Goal: Task Accomplishment & Management: Manage account settings

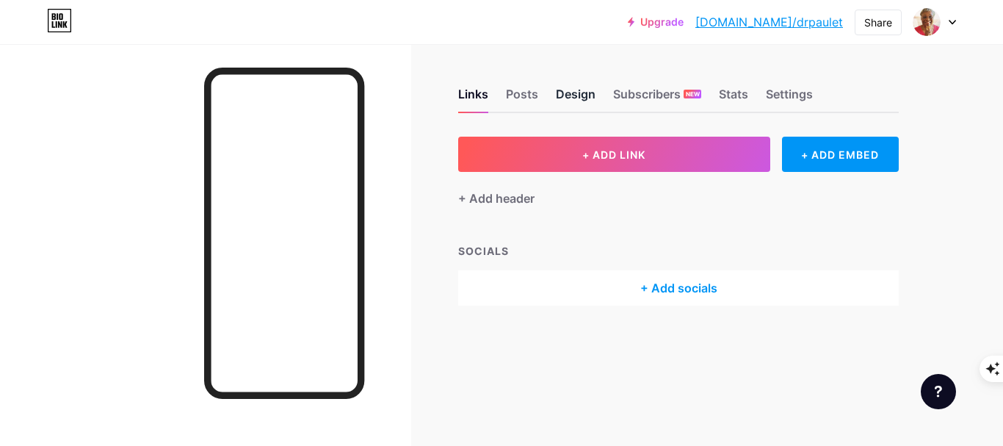
click at [579, 94] on div "Design" at bounding box center [576, 98] width 40 height 26
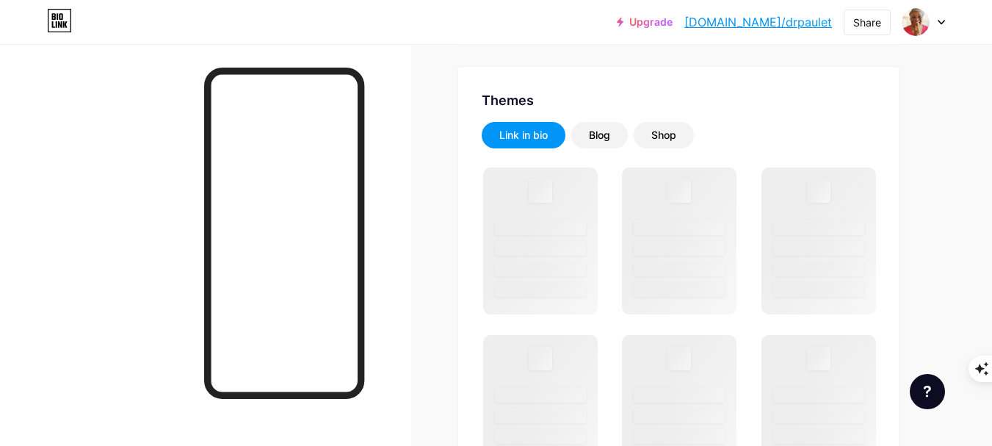
scroll to position [294, 0]
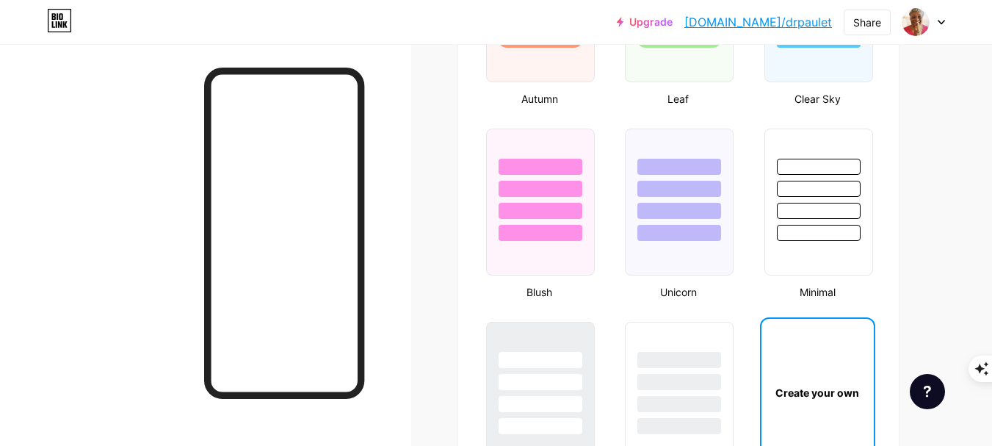
type input "#fb32f4"
type input "#000000"
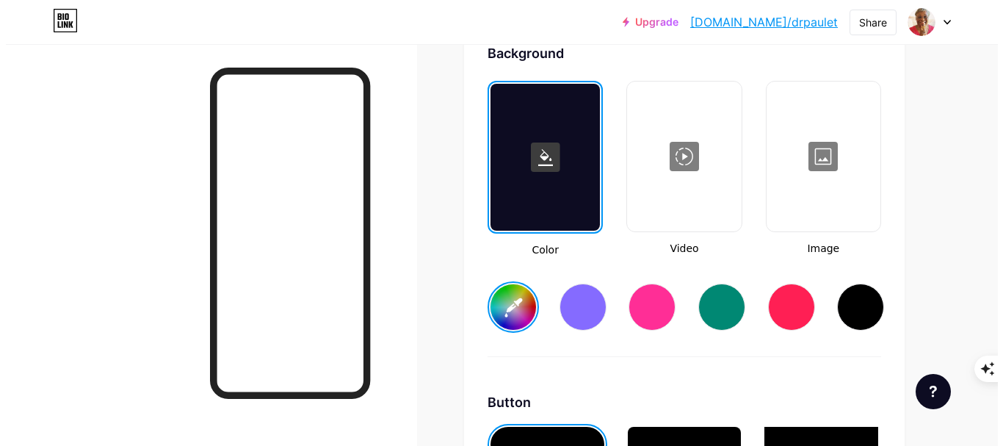
scroll to position [1909, 0]
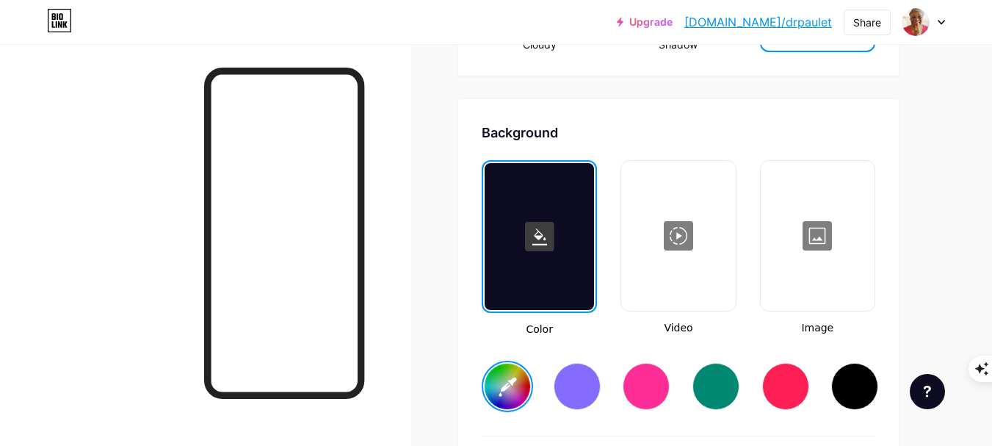
click at [756, 241] on div "Color Video Image" at bounding box center [679, 248] width 394 height 177
click at [808, 260] on div at bounding box center [817, 235] width 111 height 147
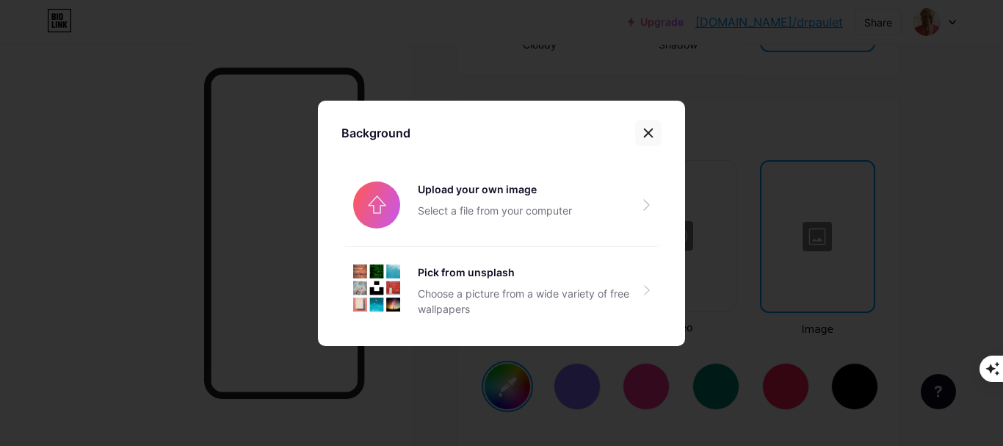
click at [645, 129] on icon at bounding box center [649, 132] width 8 height 8
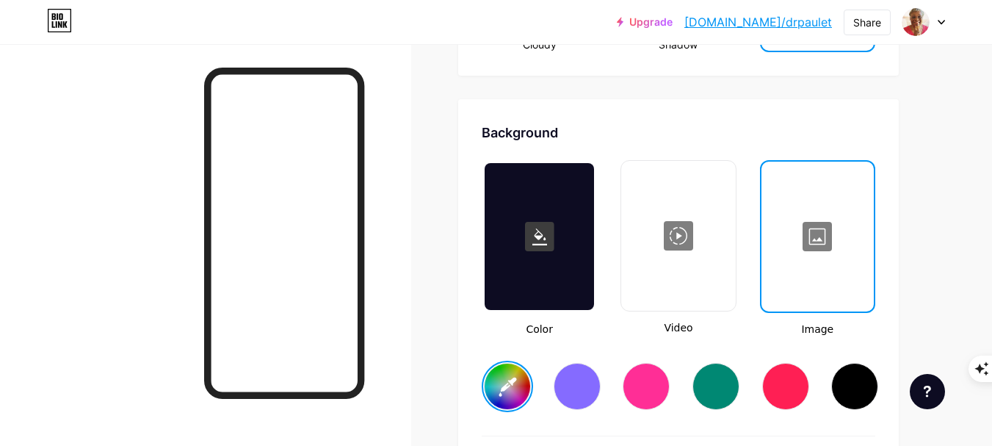
click at [855, 282] on div at bounding box center [817, 236] width 109 height 147
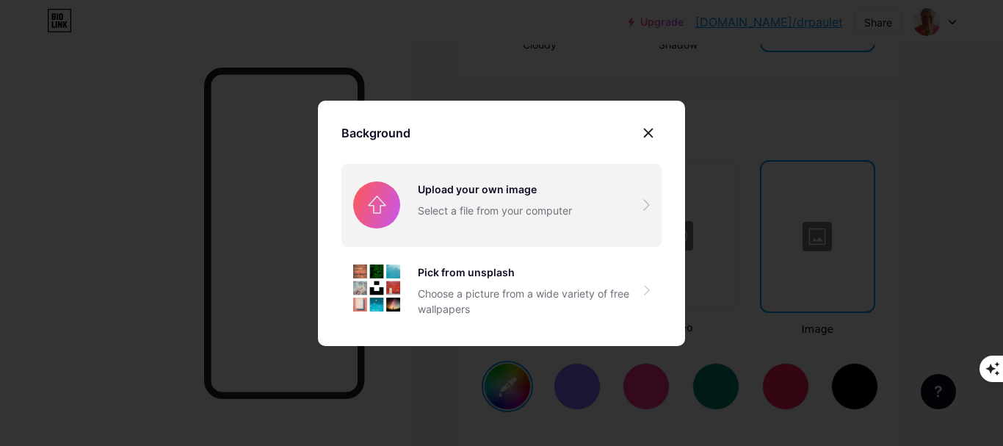
click at [455, 193] on input "file" at bounding box center [501, 205] width 320 height 82
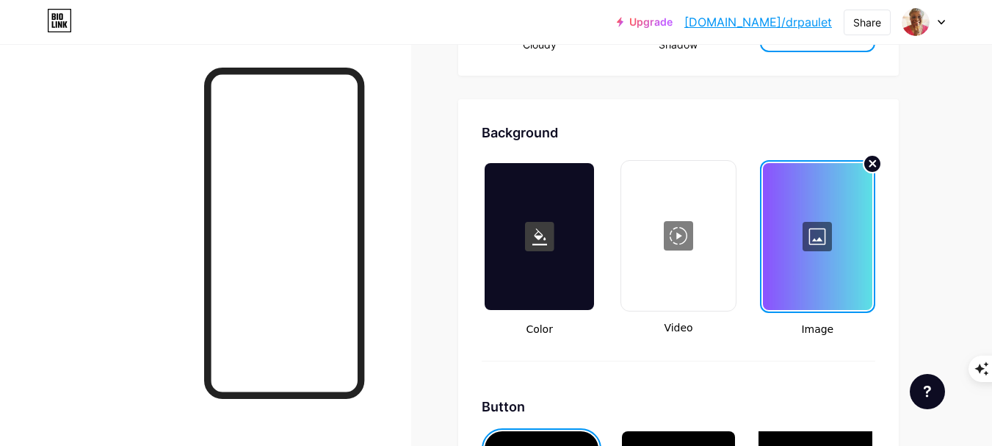
click at [869, 162] on circle at bounding box center [872, 164] width 18 height 18
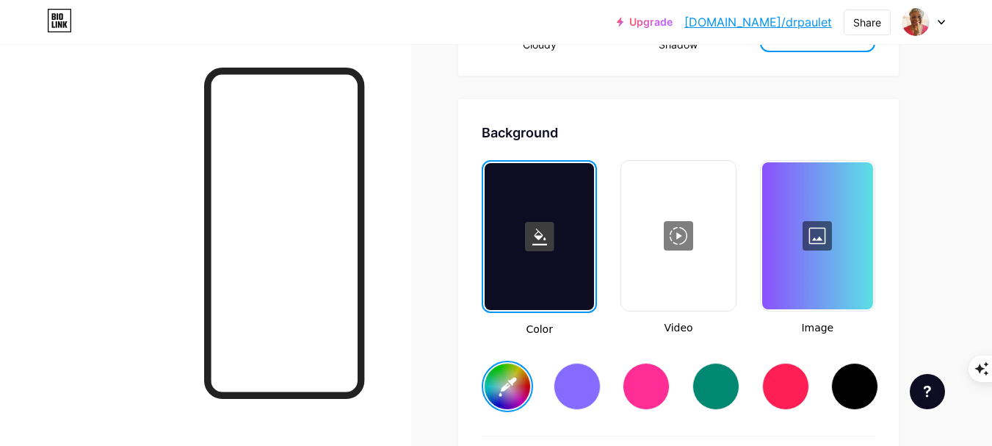
click at [670, 256] on div at bounding box center [678, 235] width 111 height 147
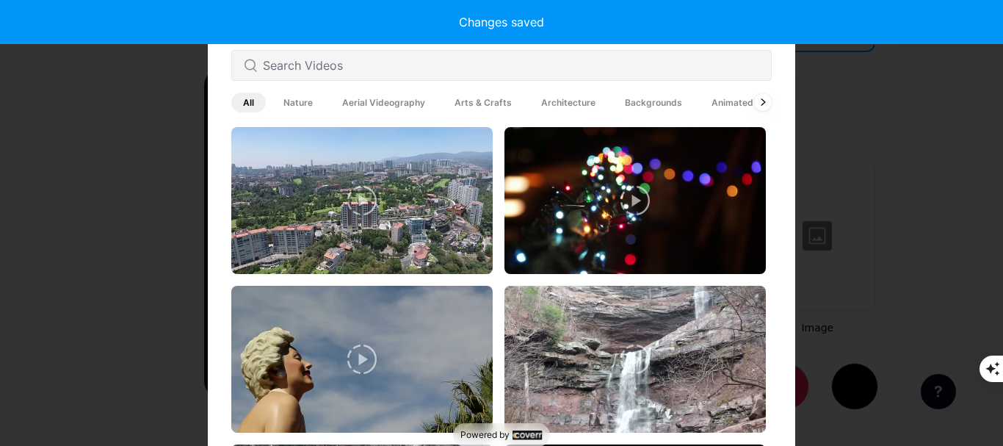
type input "#fb32f4"
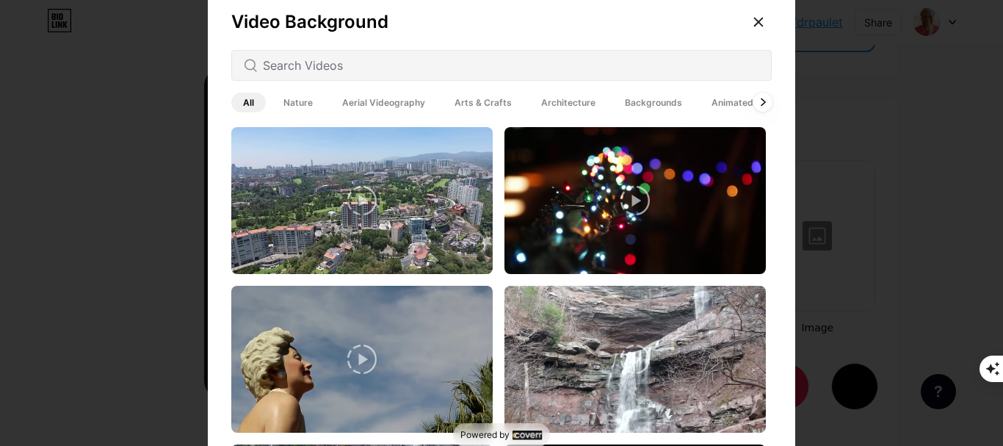
click at [761, 101] on div at bounding box center [762, 102] width 19 height 19
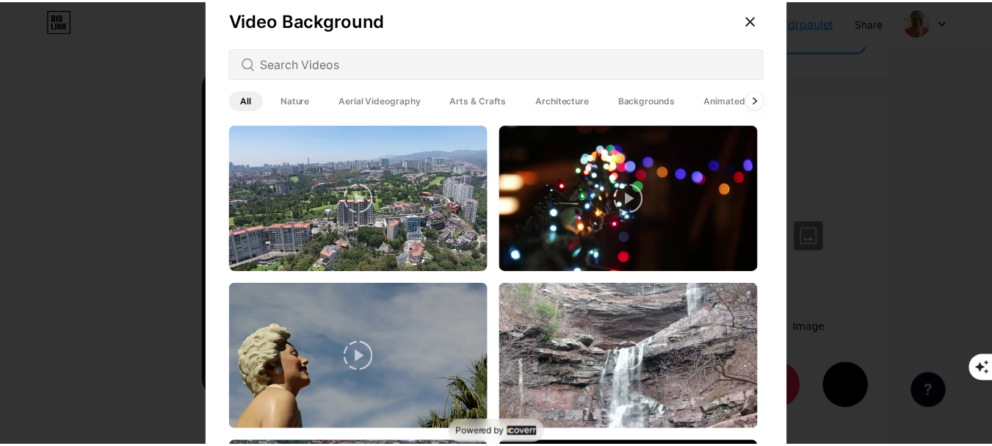
scroll to position [0, 0]
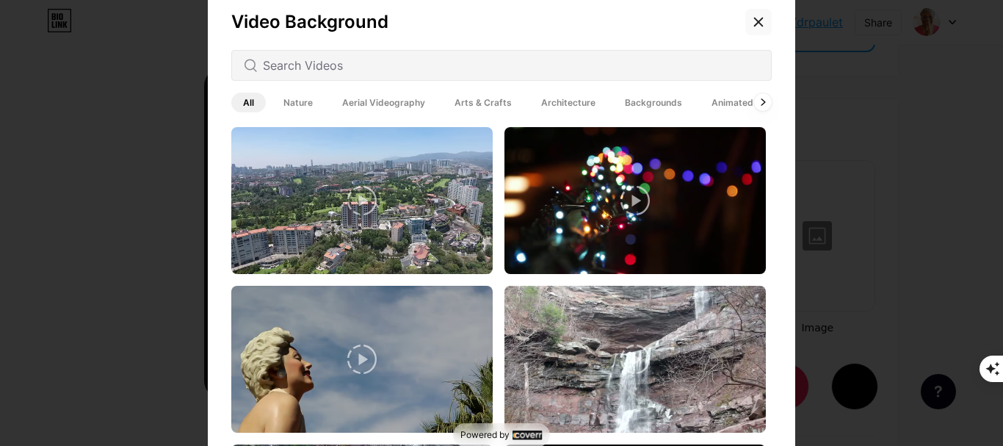
click at [753, 26] on icon at bounding box center [759, 22] width 12 height 12
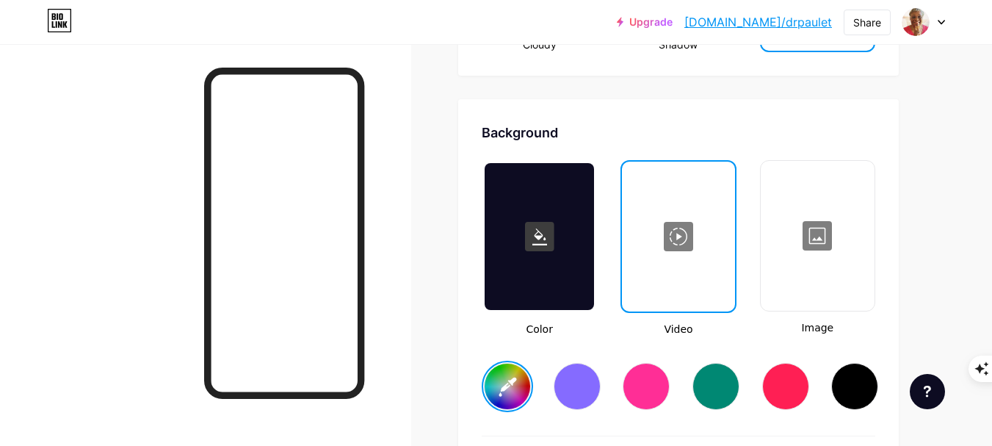
click at [849, 300] on div at bounding box center [817, 235] width 111 height 147
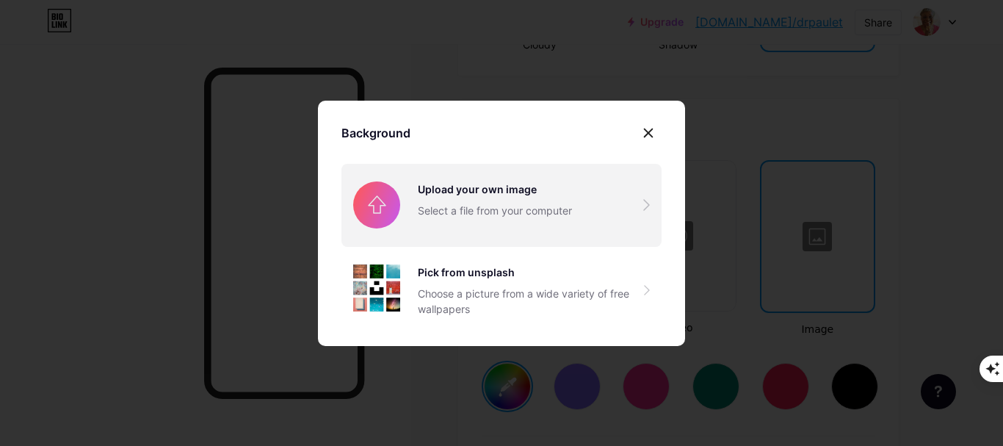
click at [506, 208] on input "file" at bounding box center [501, 205] width 320 height 82
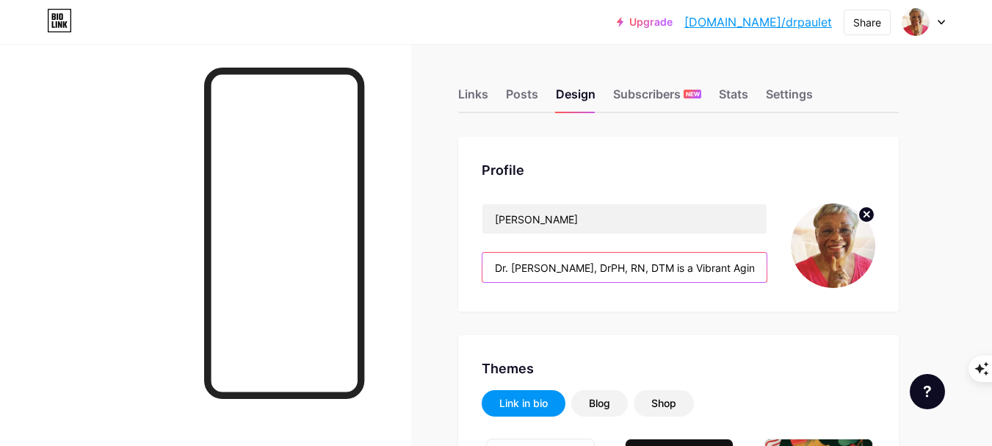
click at [663, 265] on input "Dr. [PERSON_NAME], DrPH, RN, DTM is a Vibrant Aging Coach who empowers women 60…" at bounding box center [624, 267] width 284 height 29
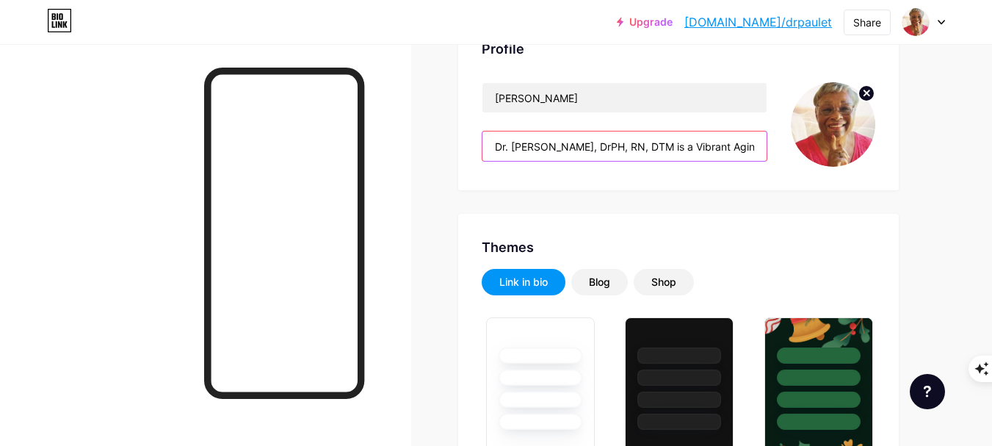
scroll to position [147, 0]
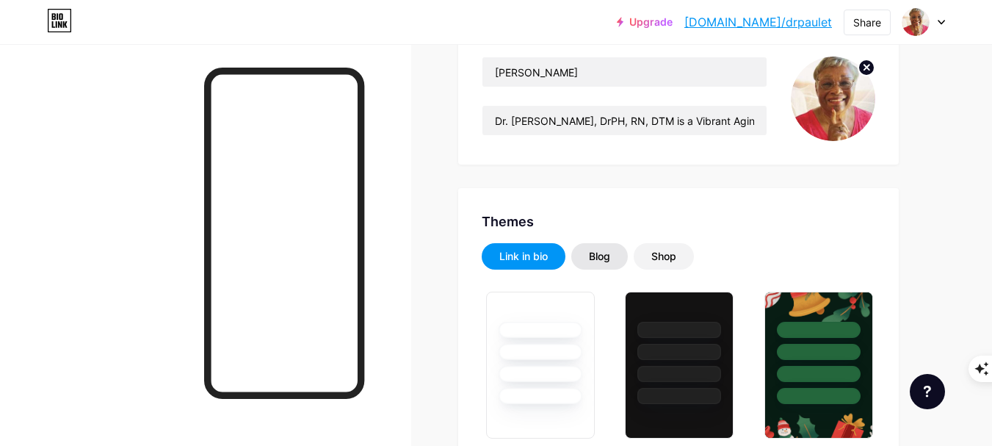
click at [595, 253] on div "Blog" at bounding box center [599, 256] width 21 height 15
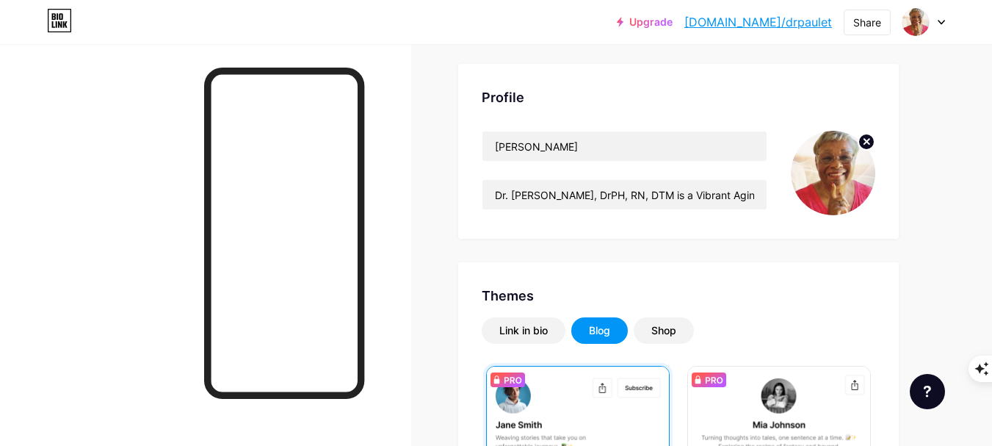
scroll to position [47, 0]
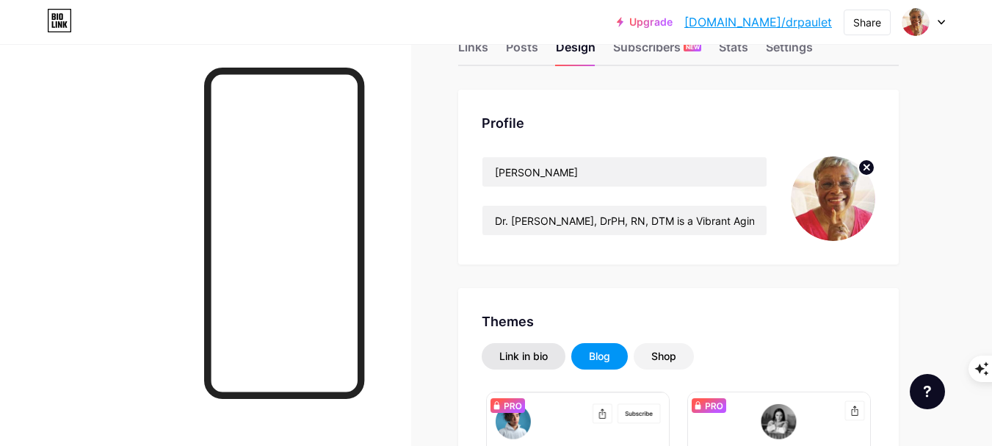
click at [524, 355] on div "Link in bio" at bounding box center [523, 356] width 48 height 15
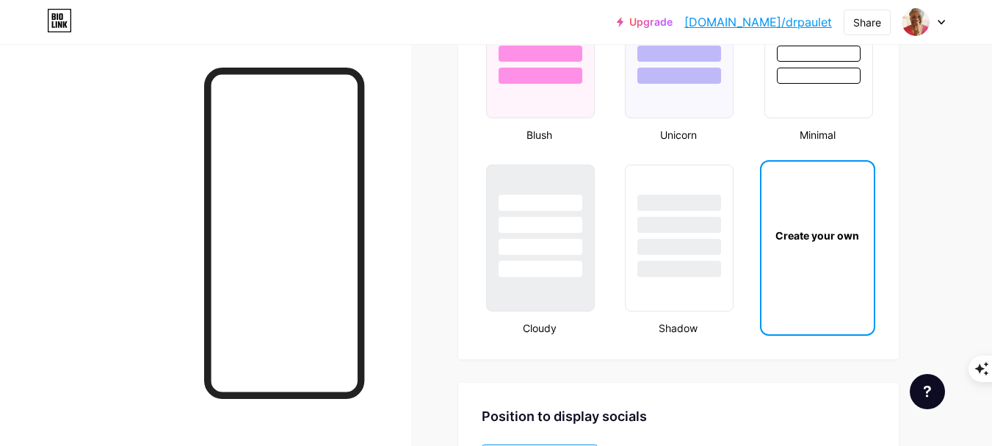
scroll to position [1608, 0]
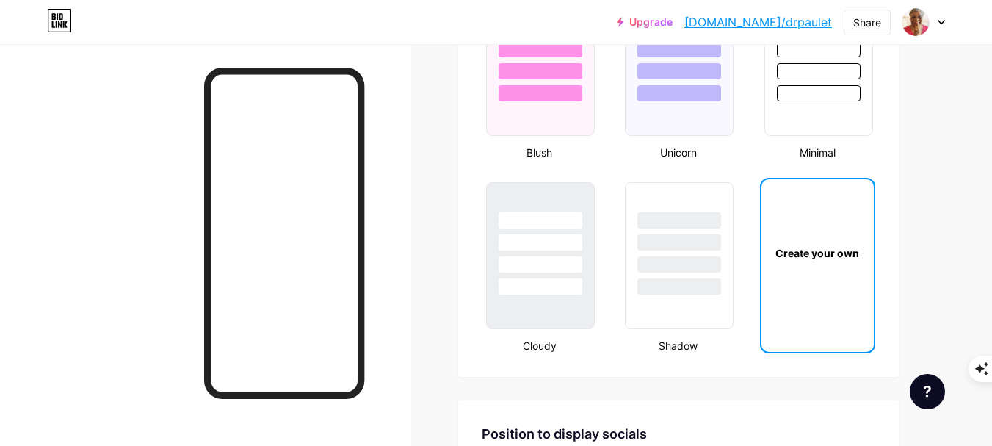
click at [842, 264] on div "Create your own" at bounding box center [817, 252] width 112 height 147
click at [810, 265] on div "Create your own" at bounding box center [817, 252] width 112 height 147
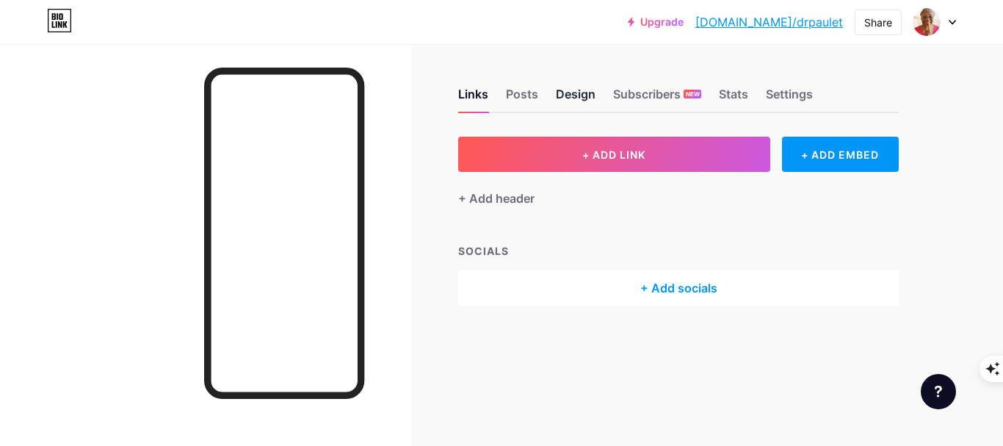
click at [583, 96] on div "Design" at bounding box center [576, 98] width 40 height 26
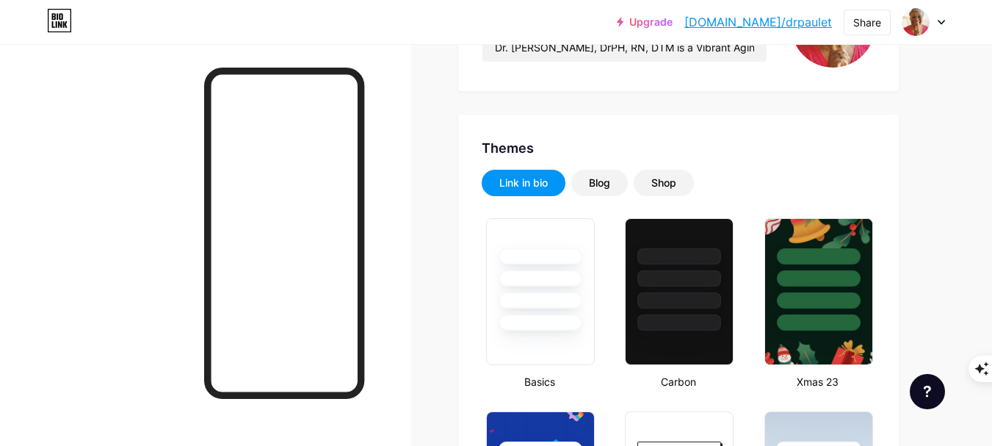
type input "#ffffff"
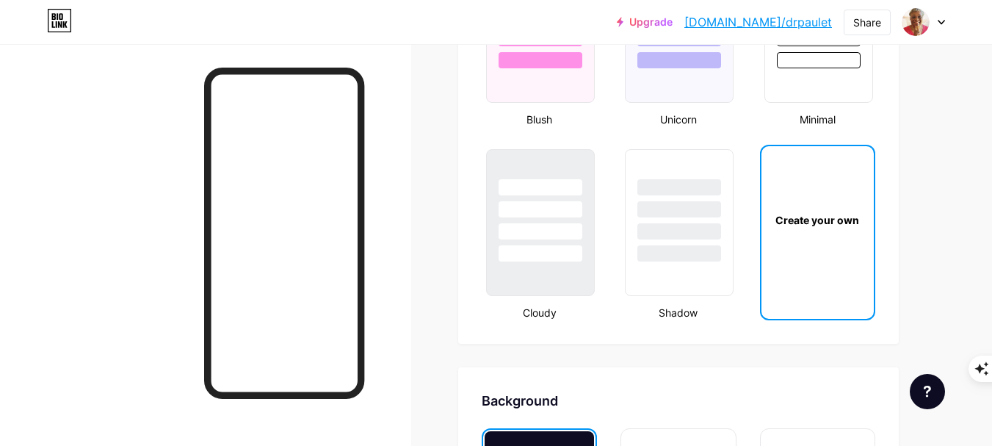
scroll to position [1615, 0]
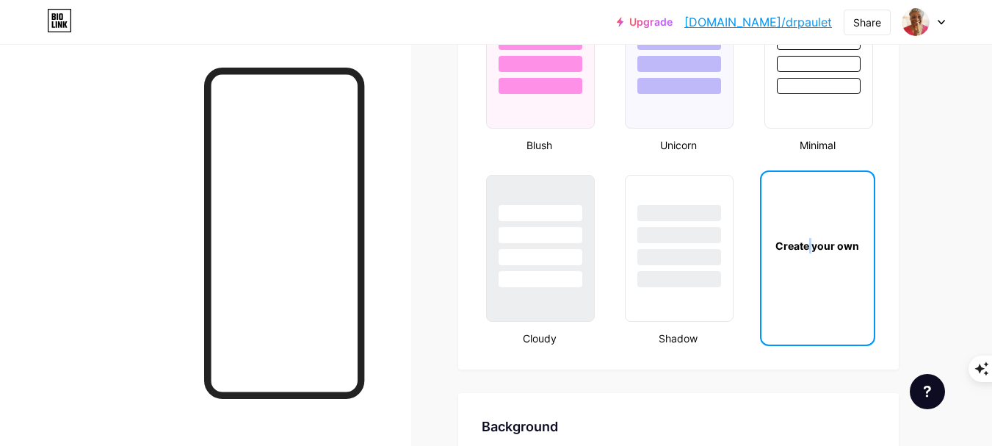
click at [811, 264] on div "Create your own" at bounding box center [817, 245] width 112 height 147
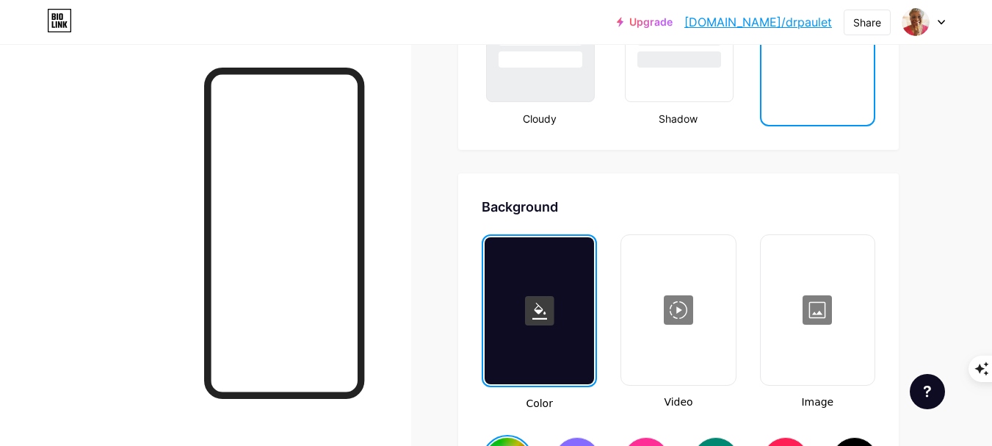
scroll to position [1836, 0]
click at [820, 320] on div at bounding box center [817, 309] width 111 height 147
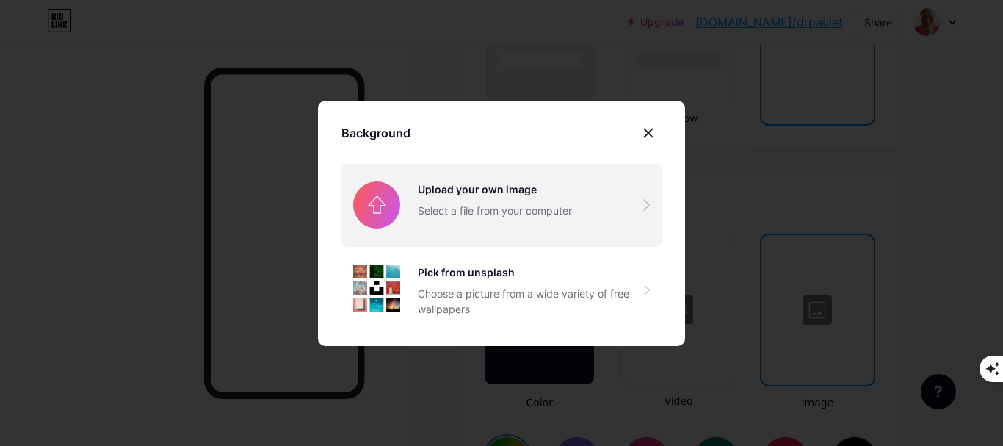
click at [490, 214] on input "file" at bounding box center [501, 205] width 320 height 82
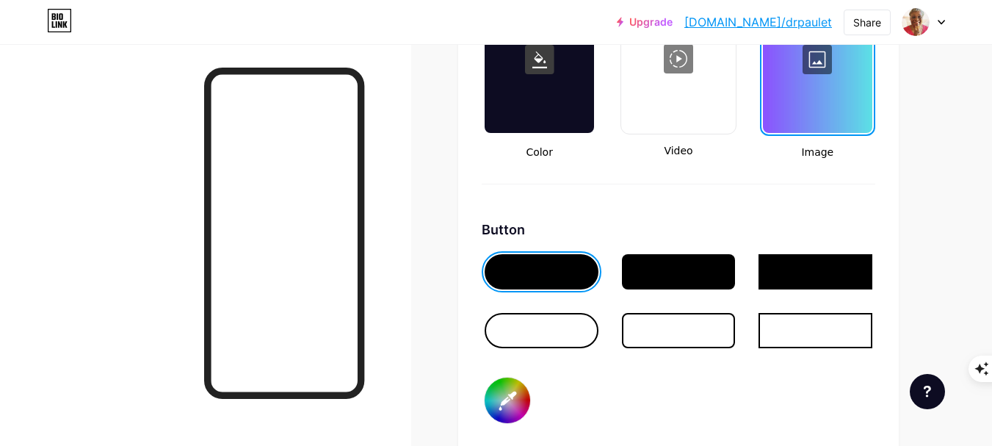
scroll to position [2096, 0]
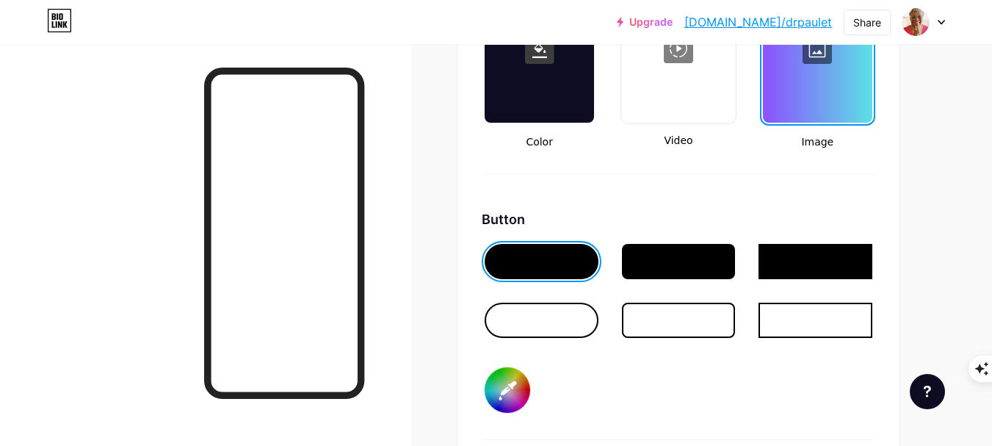
click at [706, 268] on div at bounding box center [679, 261] width 114 height 35
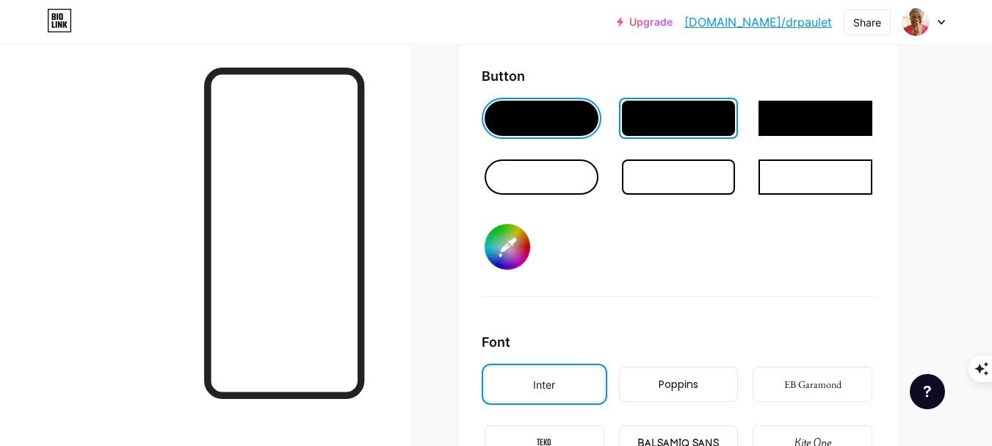
scroll to position [2317, 0]
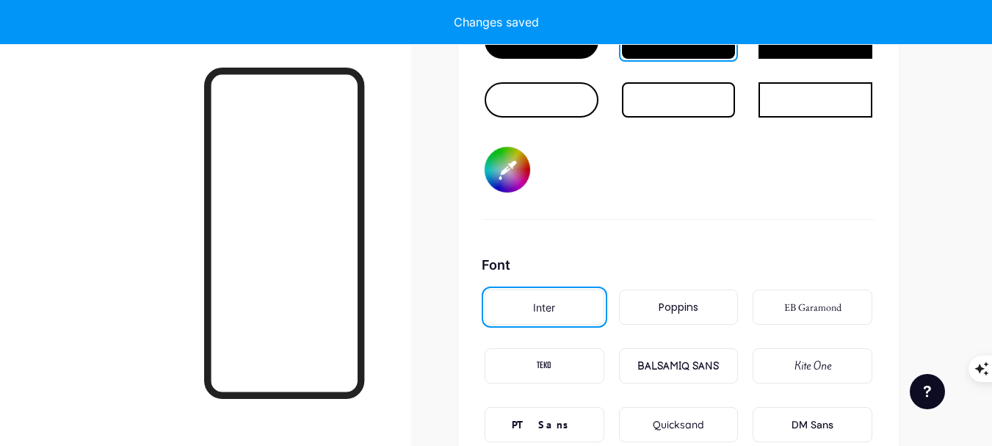
click at [521, 175] on input "#000000" at bounding box center [508, 170] width 46 height 46
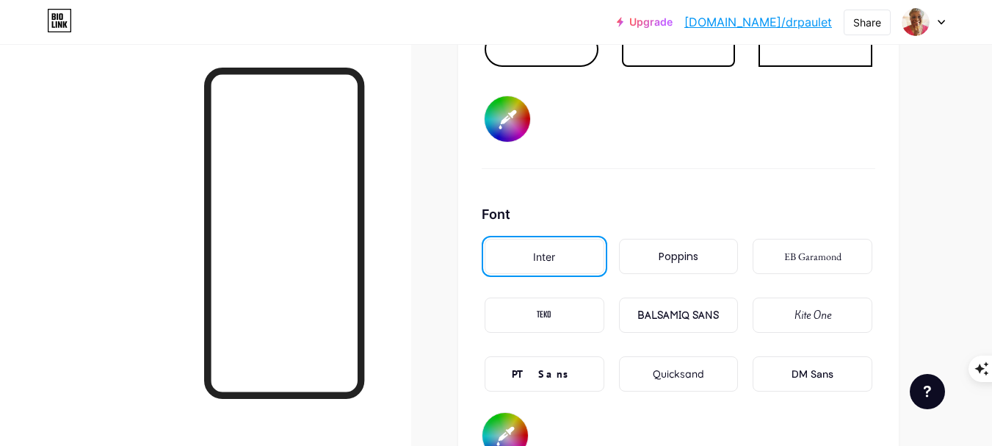
scroll to position [2463, 0]
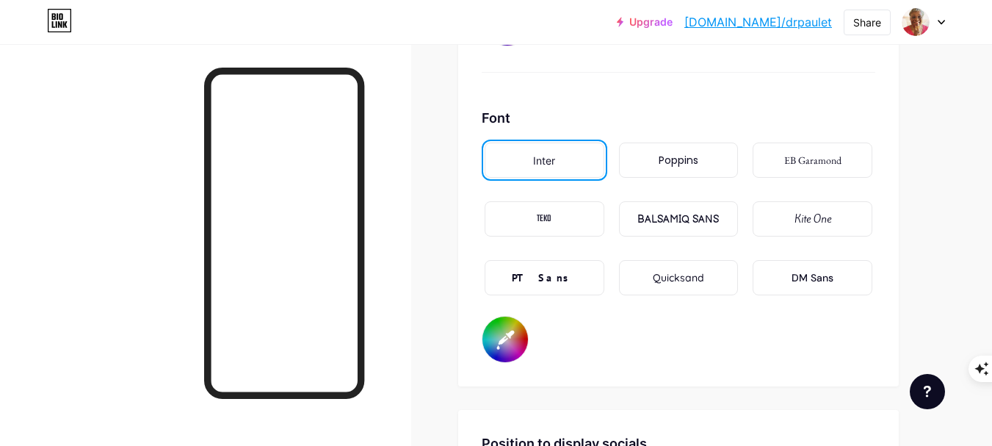
click at [507, 337] on input "#000000" at bounding box center [505, 339] width 46 height 46
type input "#fcf7f7"
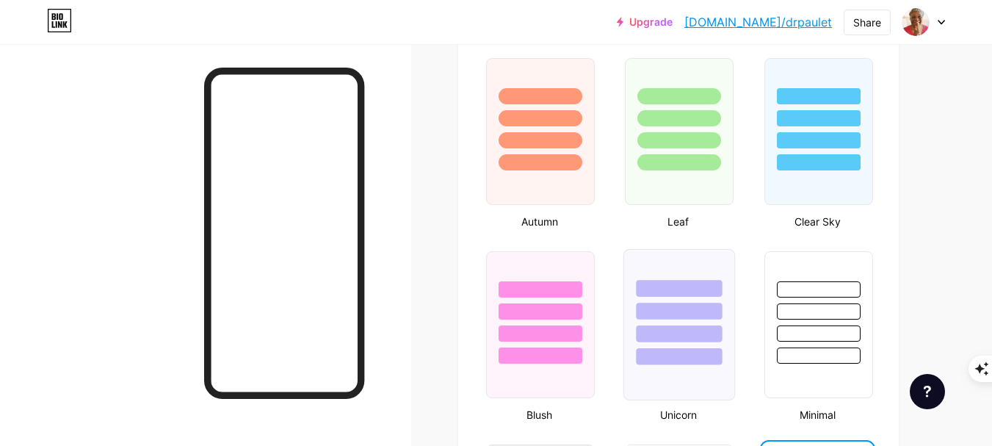
scroll to position [1372, 0]
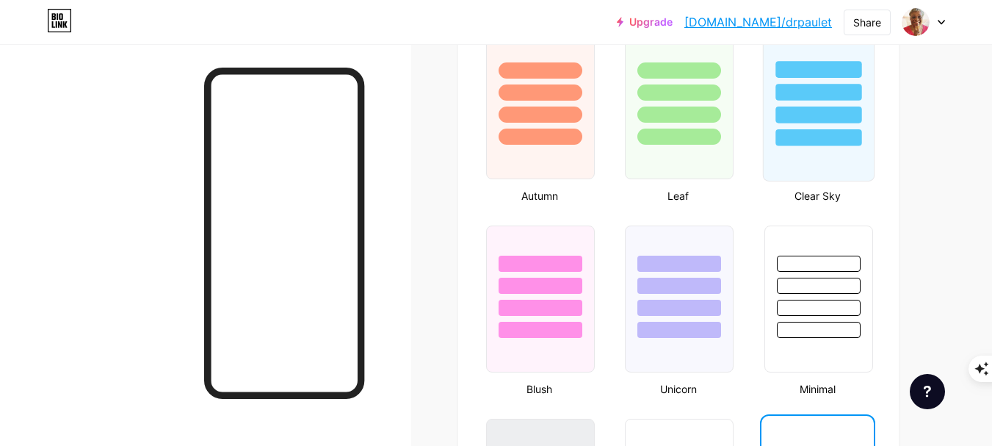
click at [826, 164] on div at bounding box center [818, 105] width 112 height 151
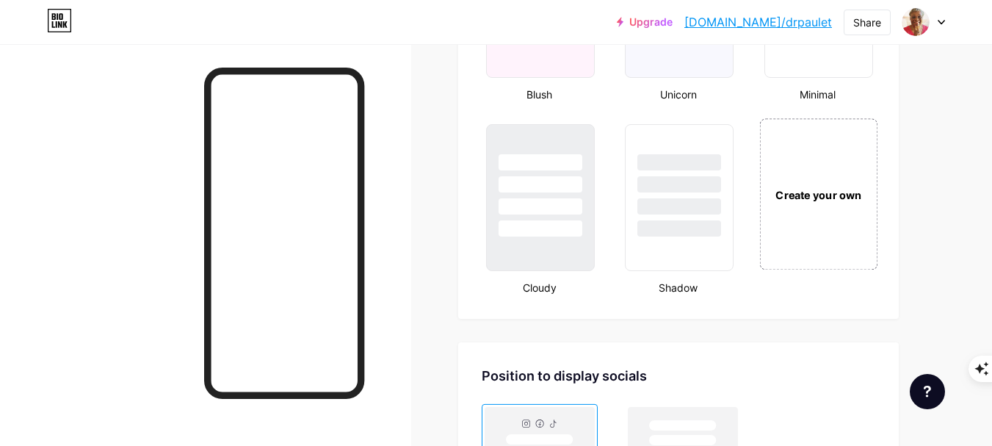
scroll to position [1665, 0]
click at [816, 225] on div "Create your own" at bounding box center [818, 194] width 118 height 151
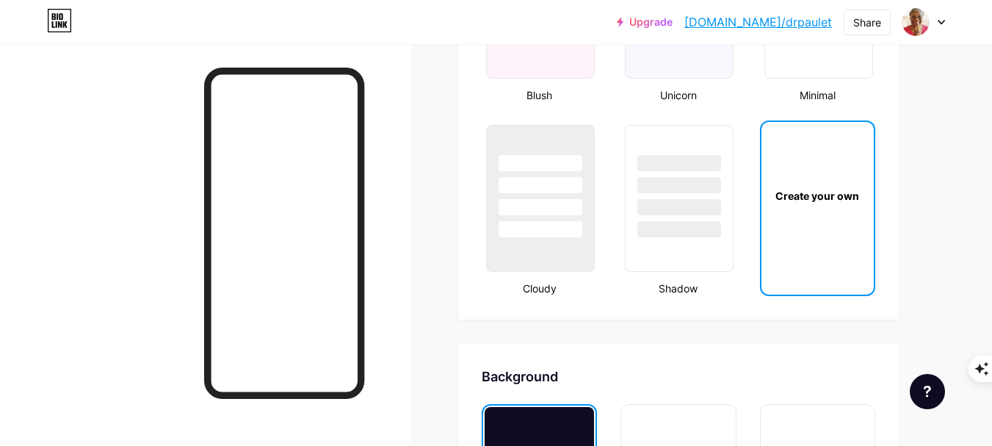
type input "#ffffff"
type input "#000000"
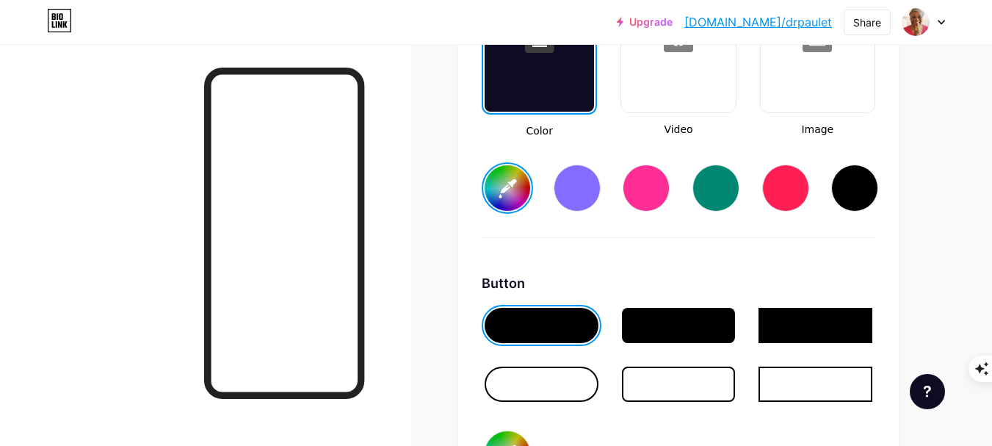
scroll to position [2023, 0]
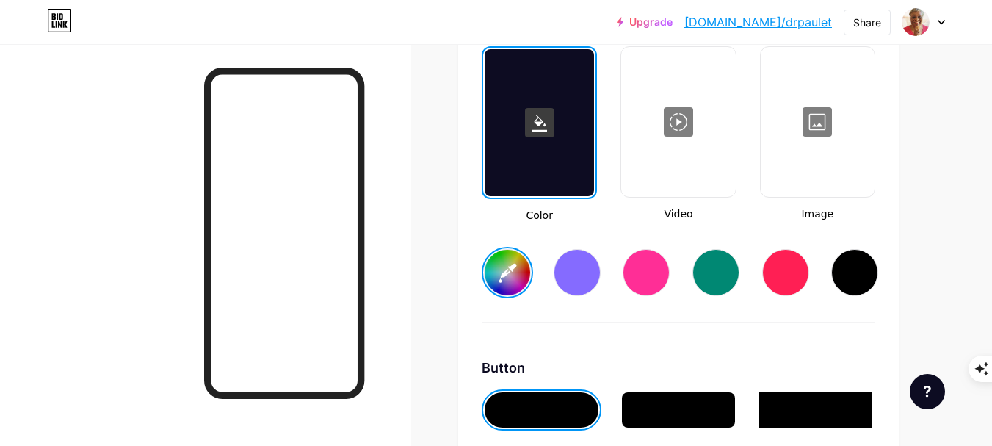
click at [842, 142] on div at bounding box center [817, 121] width 111 height 147
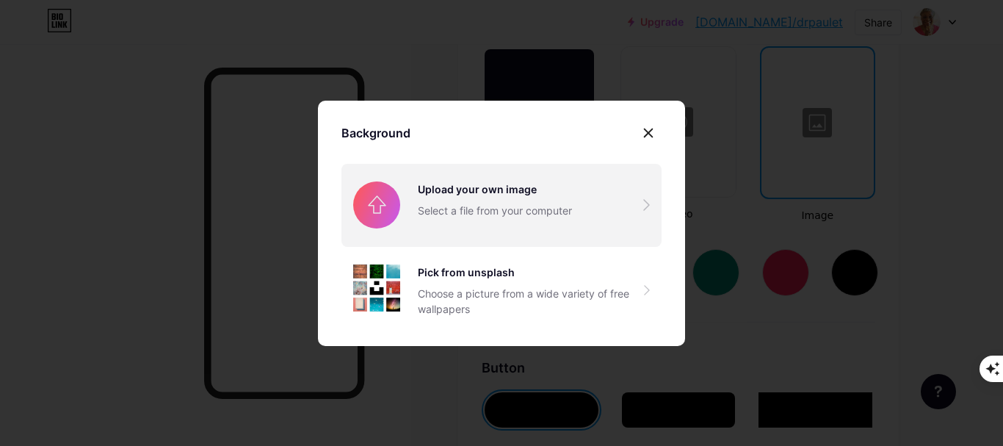
click at [439, 200] on input "file" at bounding box center [501, 205] width 320 height 82
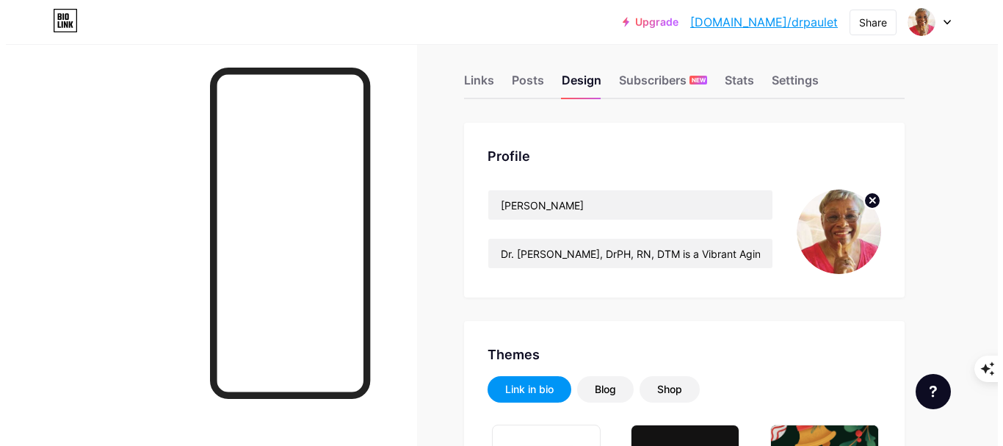
scroll to position [0, 0]
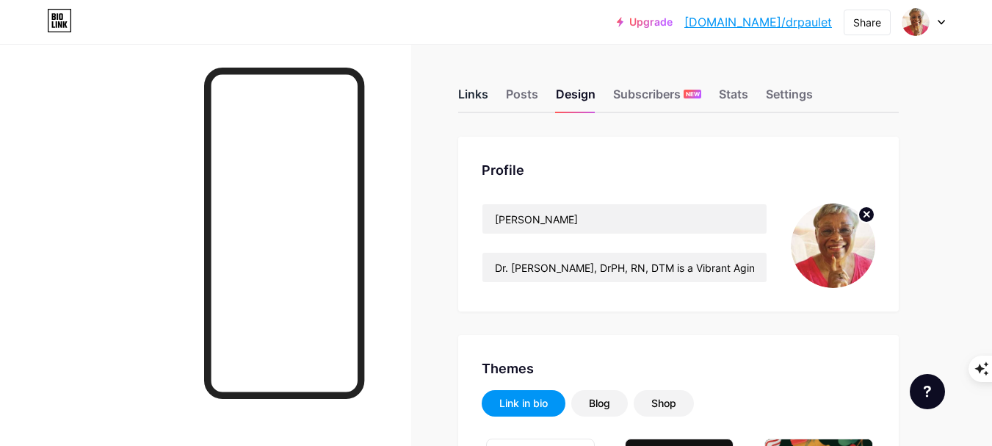
click at [479, 100] on div "Links" at bounding box center [473, 98] width 30 height 26
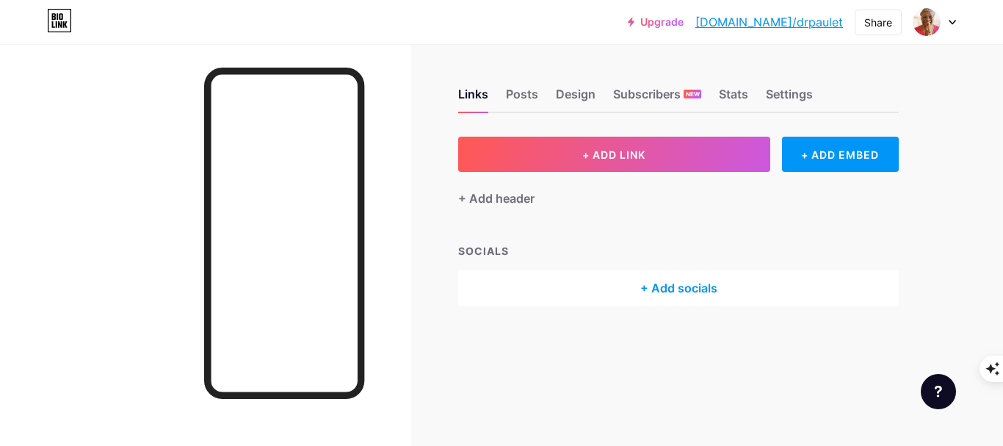
click at [662, 292] on div "+ Add socials" at bounding box center [678, 287] width 441 height 35
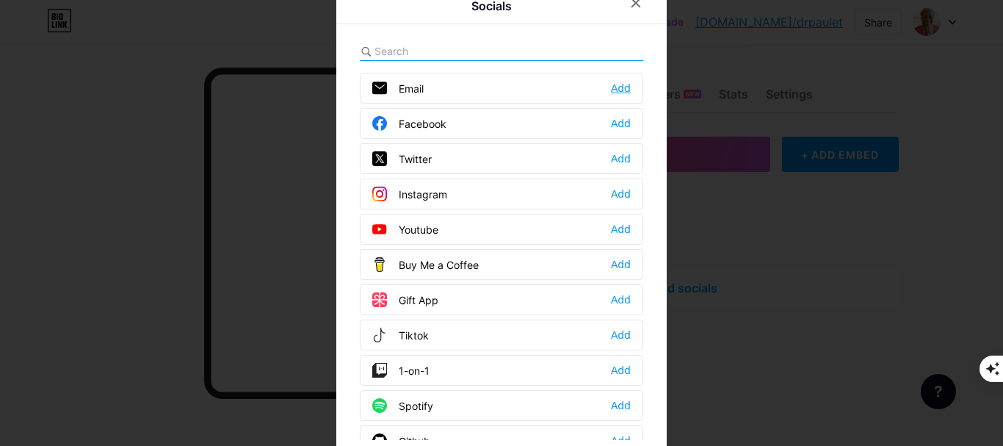
click at [617, 93] on div "Add" at bounding box center [621, 88] width 20 height 15
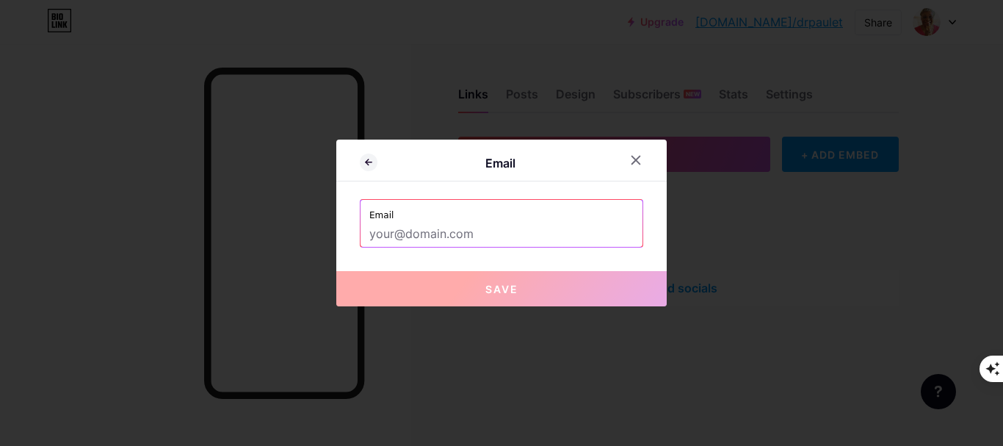
click at [469, 228] on input "text" at bounding box center [501, 234] width 264 height 25
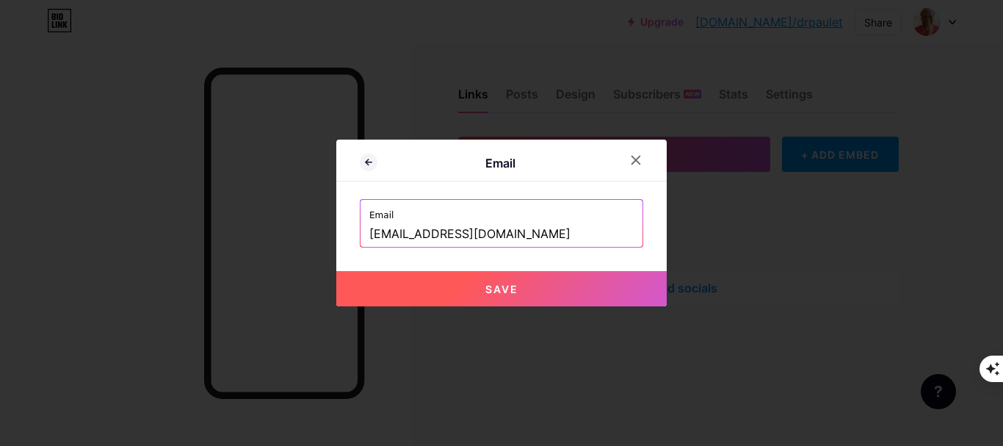
click at [519, 294] on button "Save" at bounding box center [501, 288] width 330 height 35
type input "mailto:plwilliams430@gmail.com"
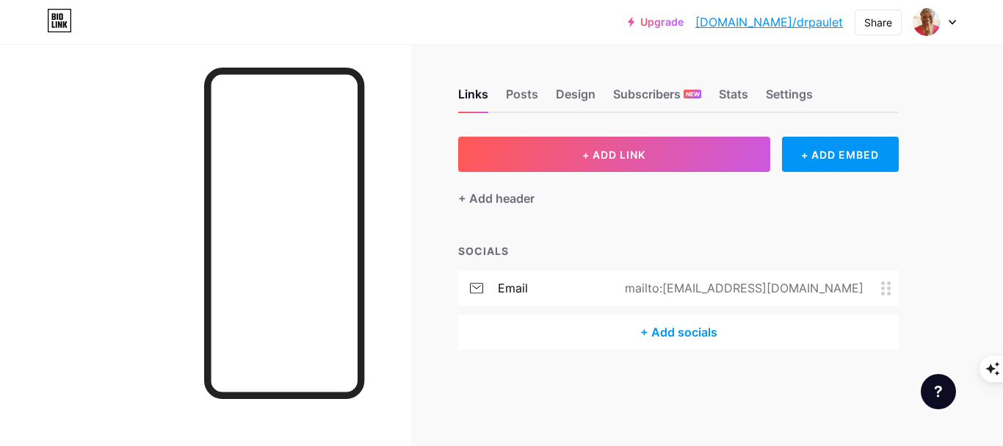
click at [698, 334] on div "+ Add socials" at bounding box center [678, 331] width 441 height 35
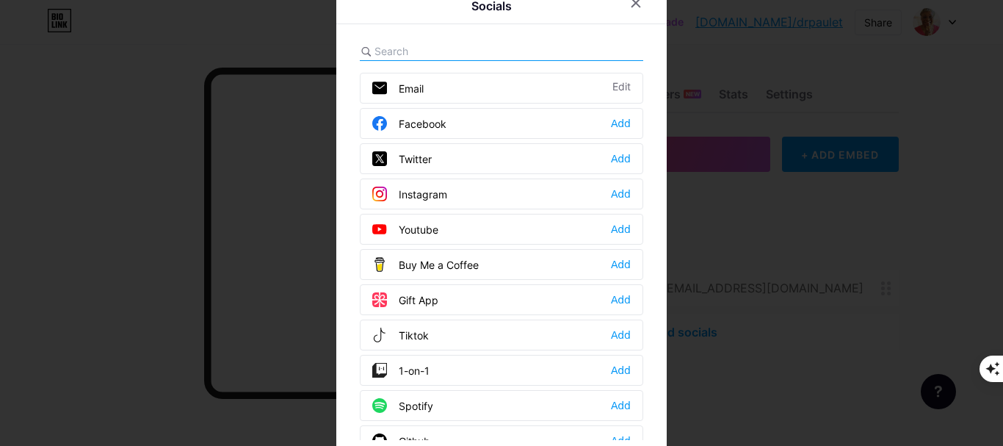
click at [493, 117] on div "Facebook Add" at bounding box center [501, 123] width 283 height 31
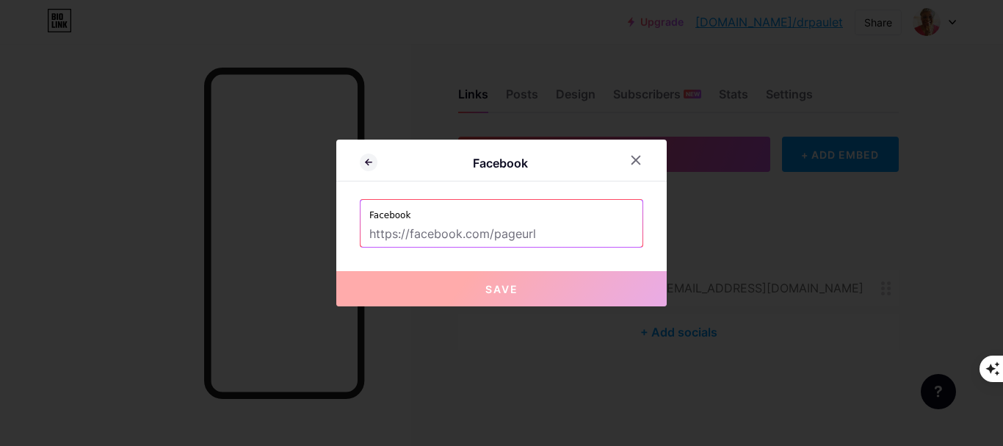
click at [556, 247] on div "Facebook" at bounding box center [501, 223] width 283 height 48
click at [562, 230] on input "text" at bounding box center [501, 234] width 264 height 25
paste input "https://www.facebook.com/groups/1776981369839653"
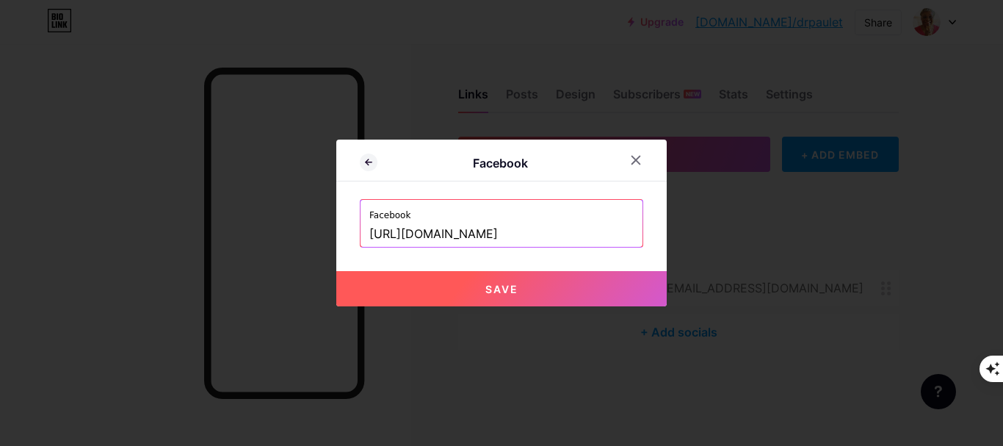
type input "https://www.facebook.com/groups/1776981369839653"
click at [515, 285] on button "Save" at bounding box center [501, 288] width 330 height 35
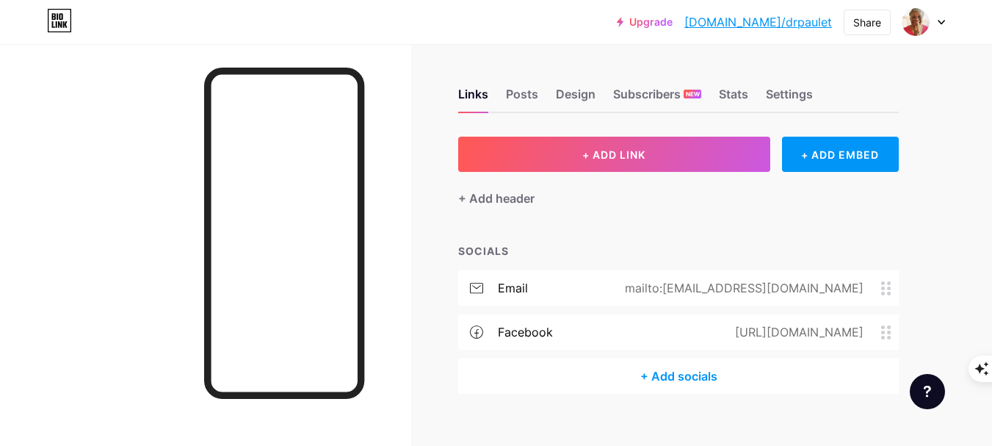
click at [675, 374] on div "+ Add socials" at bounding box center [678, 375] width 441 height 35
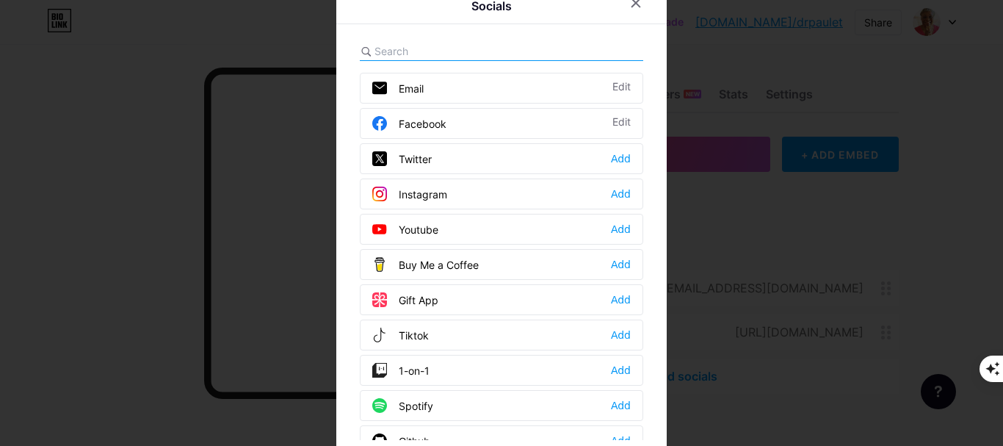
click at [451, 197] on div "Instagram Add" at bounding box center [501, 193] width 283 height 31
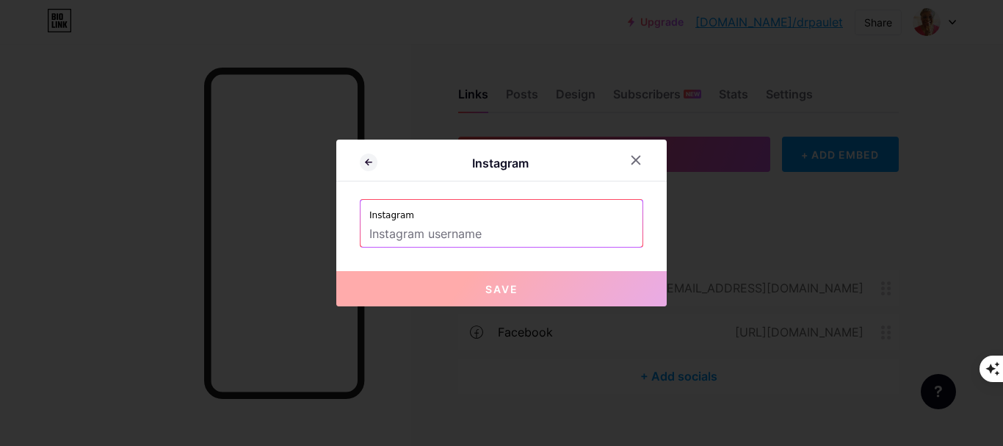
click at [462, 242] on input "text" at bounding box center [501, 234] width 264 height 25
click at [434, 236] on input "text" at bounding box center [501, 234] width 264 height 25
drag, startPoint x: 439, startPoint y: 239, endPoint x: 448, endPoint y: 234, distance: 10.2
click at [445, 236] on input "text" at bounding box center [501, 234] width 264 height 25
paste input "https://www.instagram.com/paulette.williams.35175/"
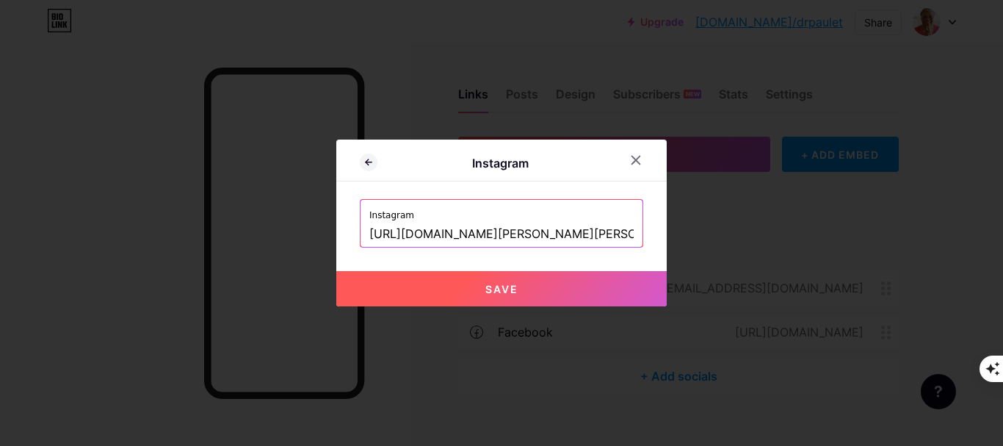
scroll to position [0, 26]
click at [474, 232] on input "https://www.instagram.com/paulette.williams.35175/" at bounding box center [501, 234] width 264 height 25
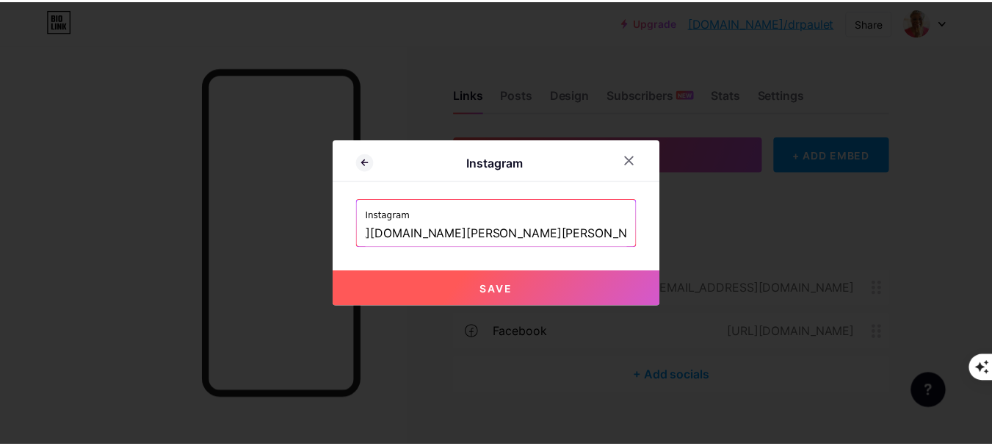
scroll to position [0, 0]
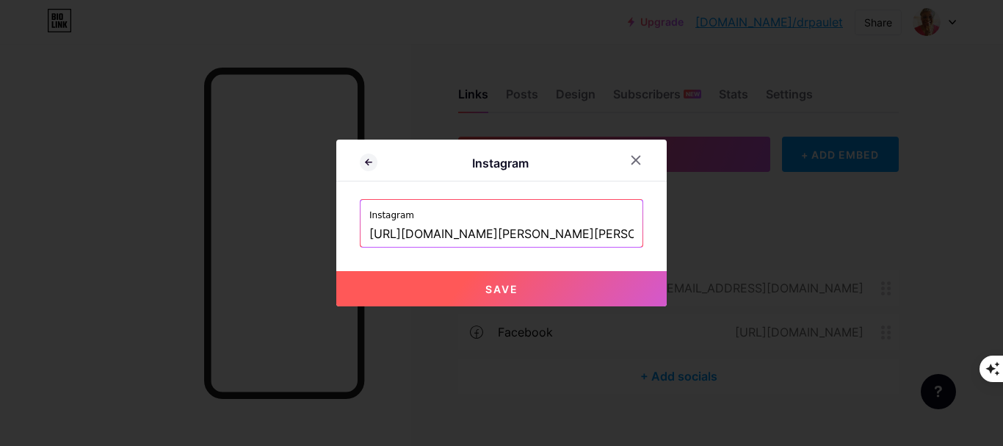
click at [489, 288] on span "Save" at bounding box center [501, 289] width 33 height 12
type input "https://instagram.com/https://www.instagram.com/paulette.williams.35175/"
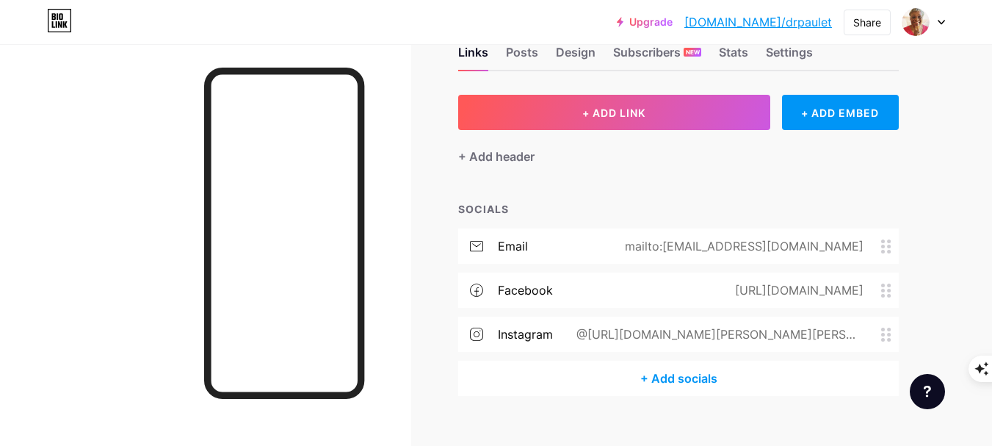
scroll to position [65, 0]
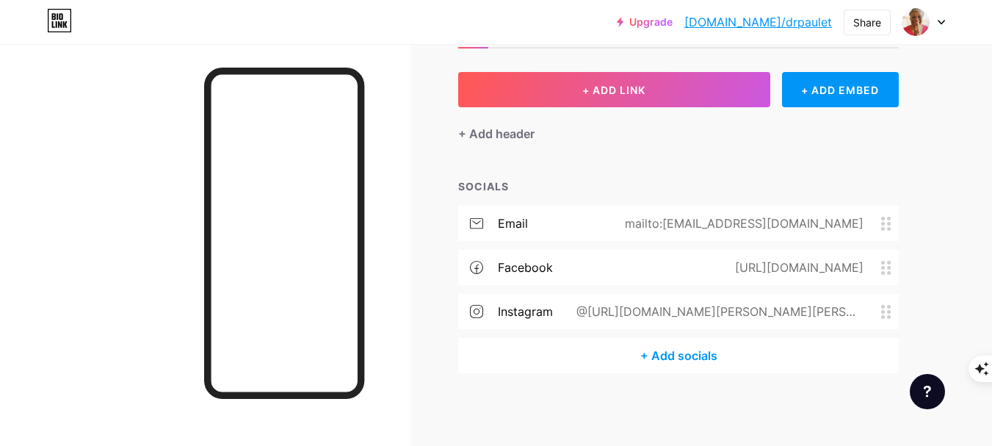
click at [673, 357] on div "+ Add socials" at bounding box center [678, 355] width 441 height 35
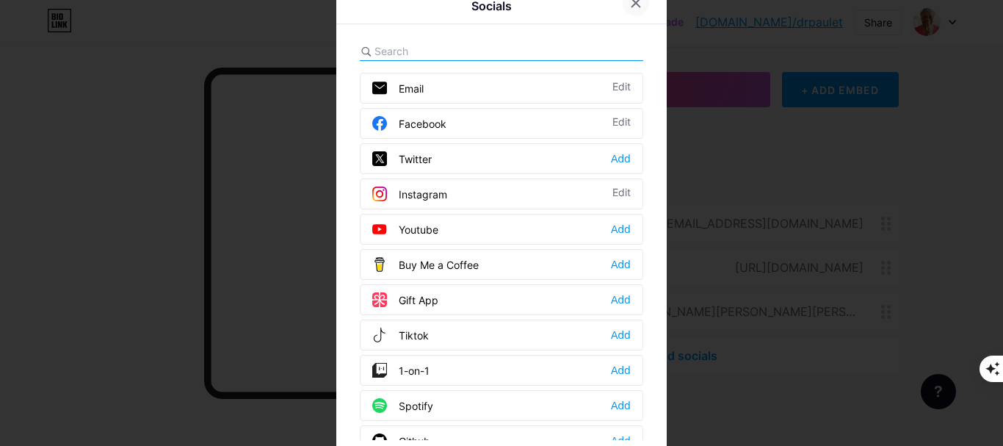
click at [633, 8] on icon at bounding box center [636, 3] width 12 height 12
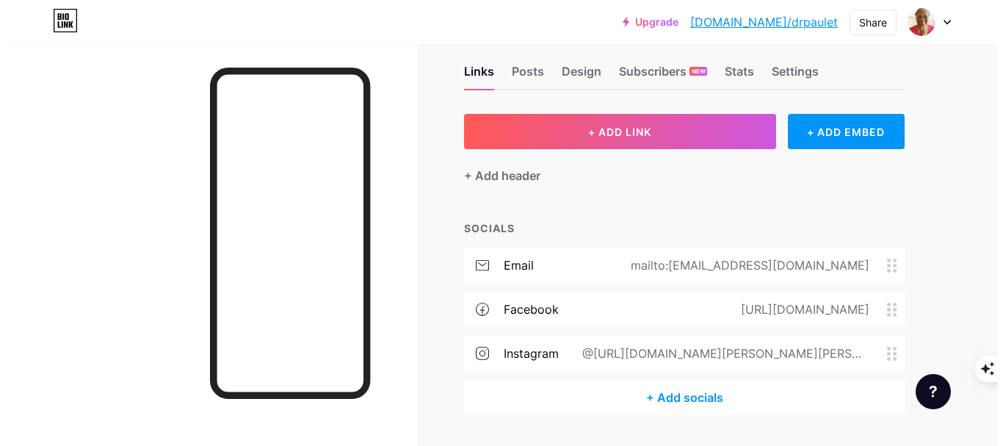
scroll to position [0, 0]
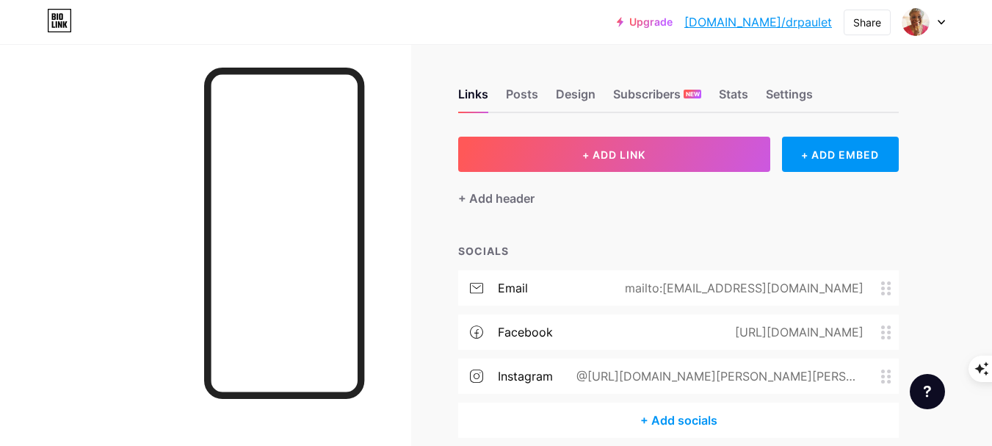
click at [883, 330] on circle at bounding box center [883, 332] width 4 height 4
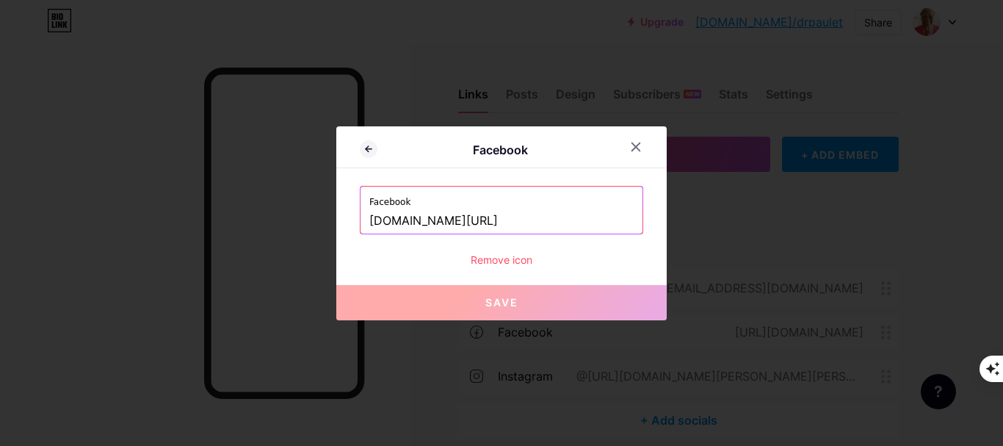
click at [564, 217] on input "www.facebook.com/groups/1776981369839653" at bounding box center [501, 221] width 264 height 25
click at [455, 217] on input "www.facebook.com/groups/1776981369839653" at bounding box center [501, 221] width 264 height 25
paste input "https://www.facebook.com/paulette.williams.35175"
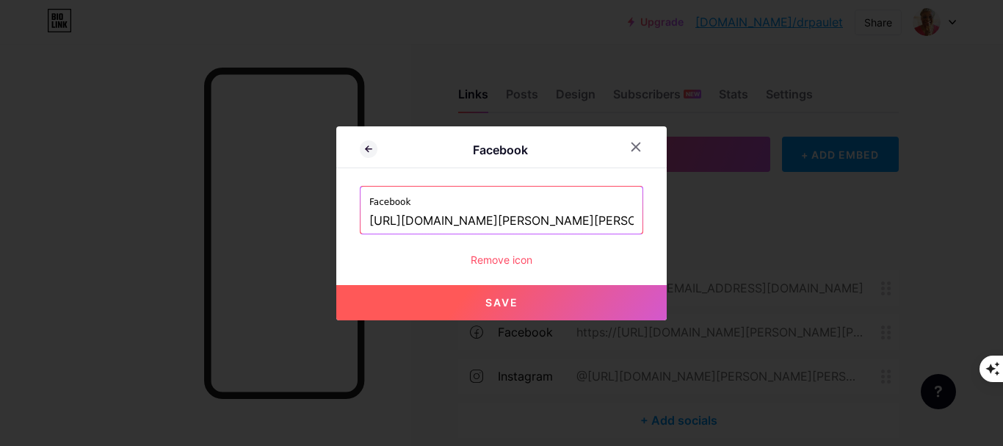
scroll to position [0, 19]
type input "https://www.facebook.com/paulette.williams.35175"
click at [501, 300] on span "Save" at bounding box center [501, 302] width 33 height 12
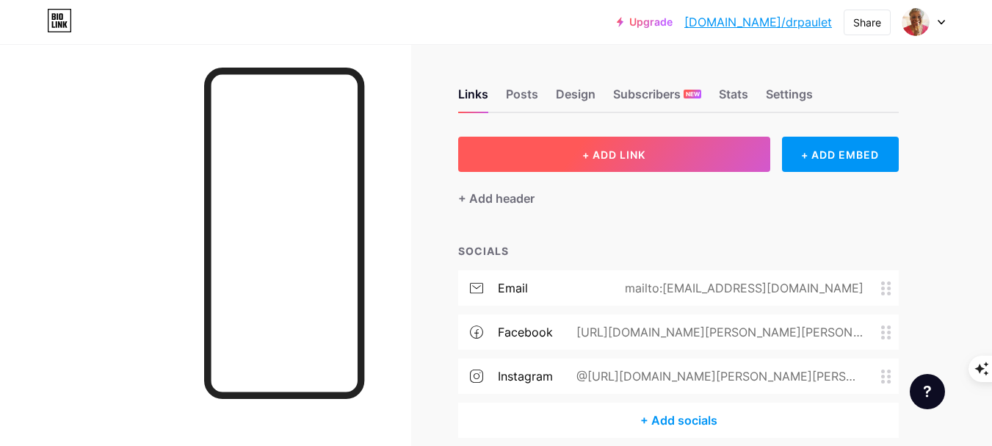
click at [664, 167] on button "+ ADD LINK" at bounding box center [614, 154] width 312 height 35
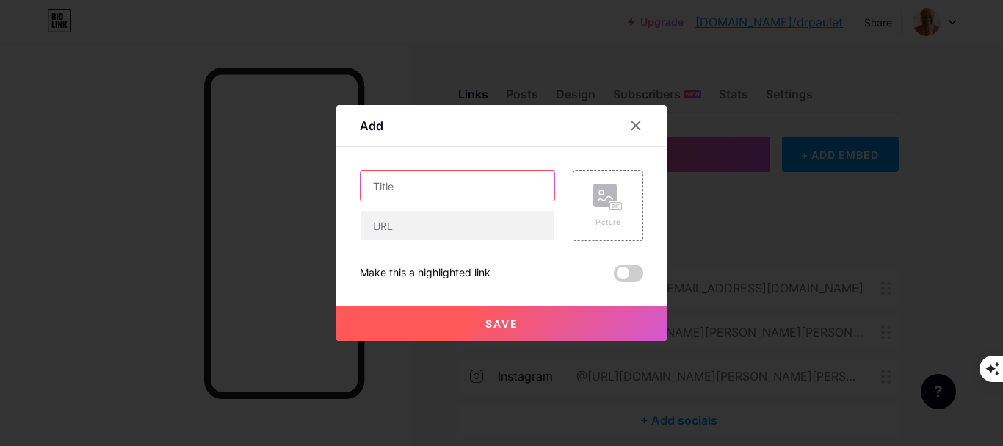
click at [450, 182] on input "text" at bounding box center [458, 185] width 194 height 29
type input "Facebook Group"
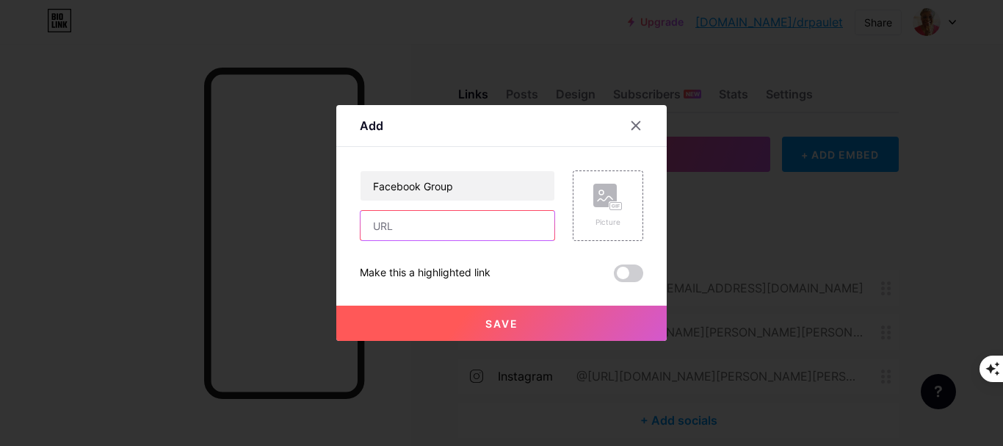
click at [485, 226] on input "text" at bounding box center [458, 225] width 194 height 29
paste input "https://www.facebook.com/paulette.williams.35175"
click at [466, 232] on input "https://www.facebook.com/paulette.williams.35175" at bounding box center [458, 225] width 194 height 29
paste input "groups/1776981369839653"
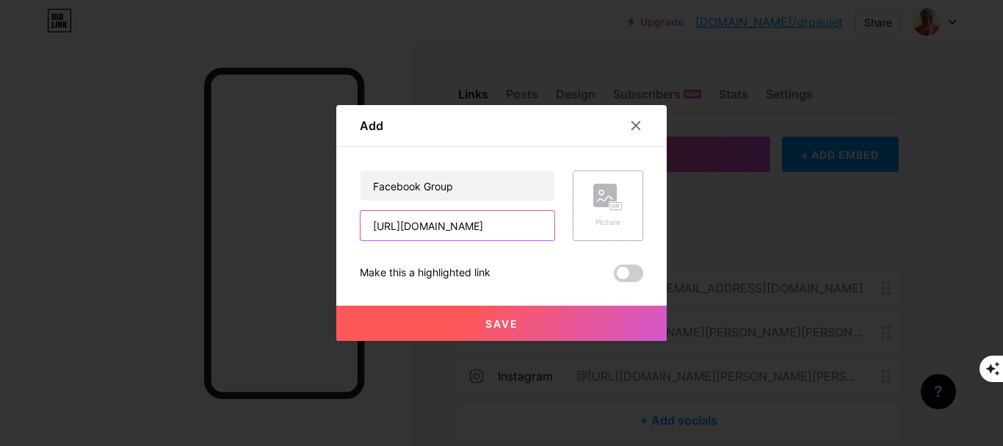
type input "https://www.facebook.com/groups/1776981369839653"
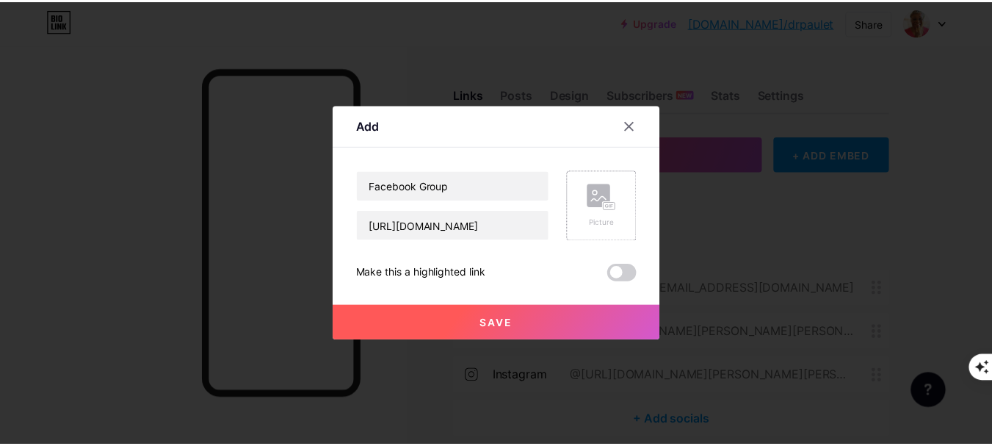
scroll to position [0, 0]
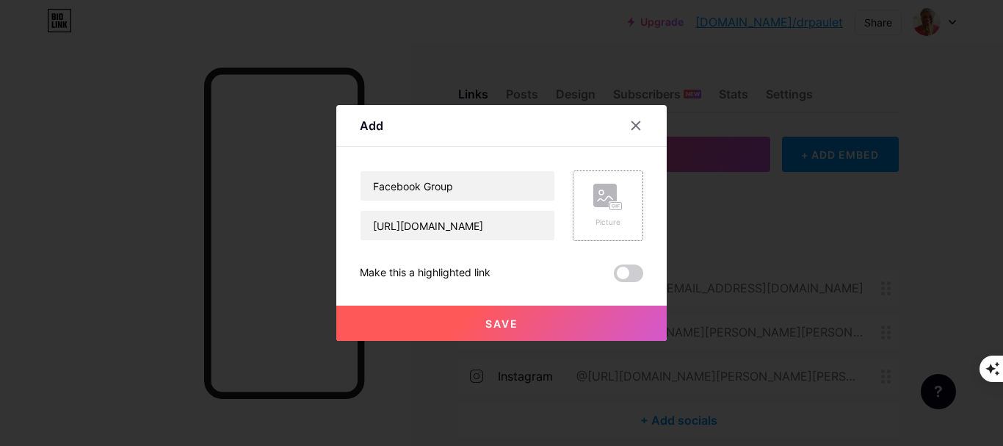
click at [628, 209] on div "Picture" at bounding box center [608, 205] width 70 height 70
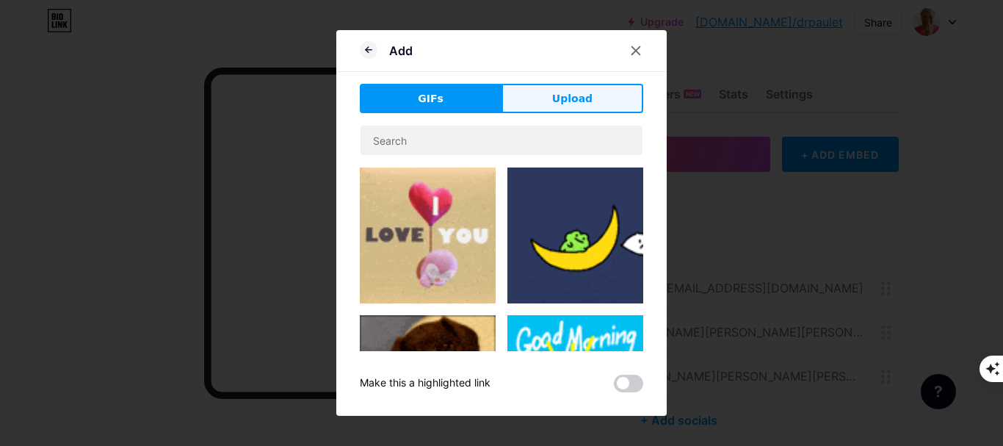
click at [546, 104] on button "Upload" at bounding box center [573, 98] width 142 height 29
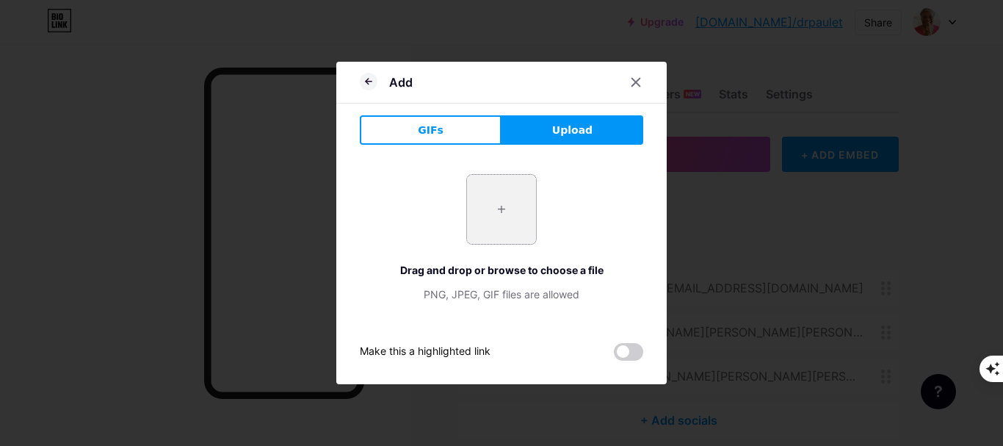
click at [469, 214] on input "file" at bounding box center [501, 209] width 69 height 69
type input "C:\fakepath\499922215_10237610319262337_6953401697932308456_n.jpg"
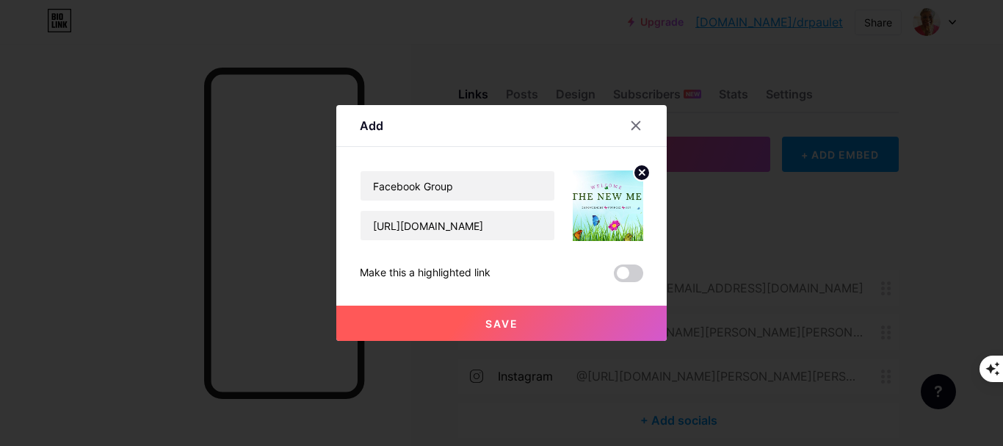
click at [170, 130] on div at bounding box center [501, 223] width 1003 height 446
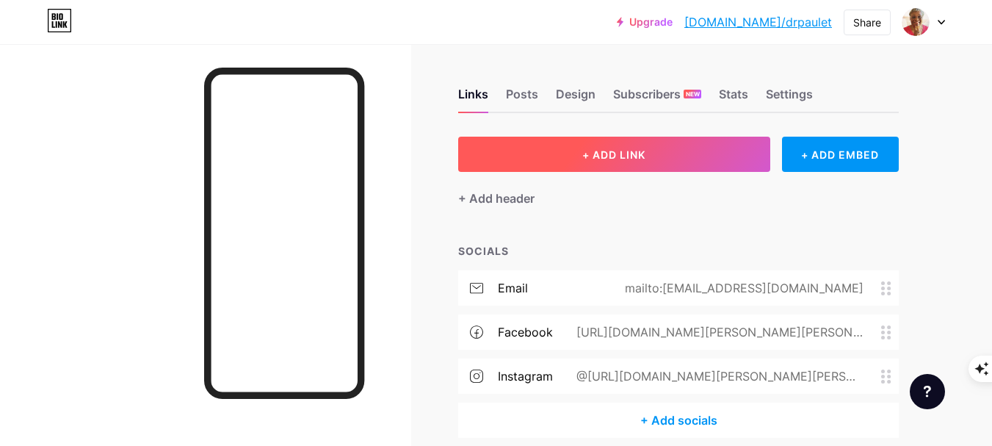
click at [648, 157] on button "+ ADD LINK" at bounding box center [614, 154] width 312 height 35
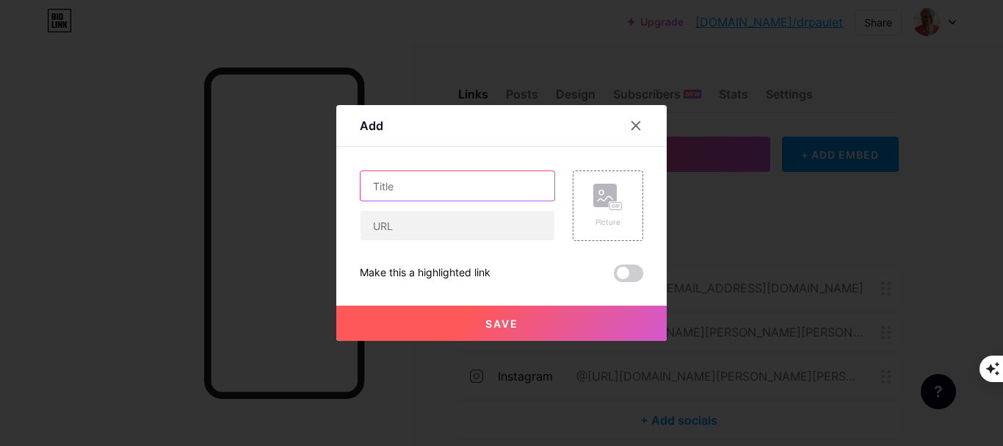
click at [455, 188] on input "text" at bounding box center [458, 185] width 194 height 29
type input "Facebook Group"
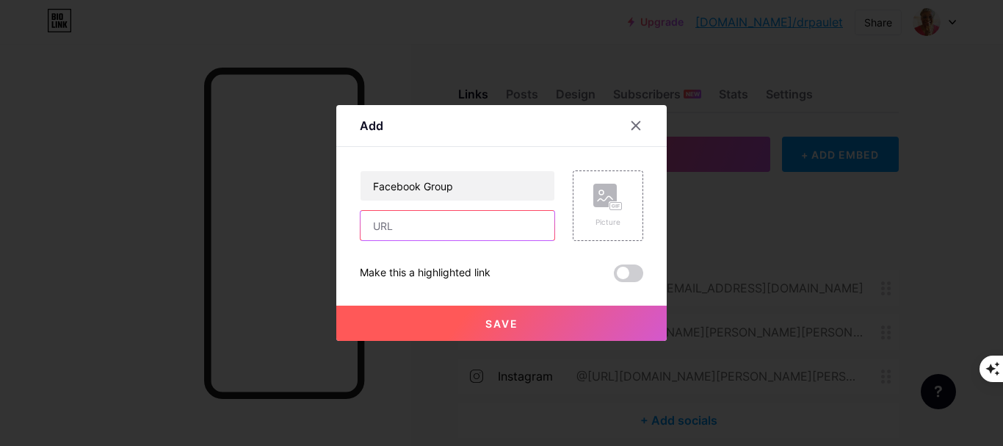
click at [405, 229] on input "text" at bounding box center [458, 225] width 194 height 29
paste input "https://www.facebook.com/groups/1776981369839653"
type input "https://www.facebook.com/groups/1776981369839653"
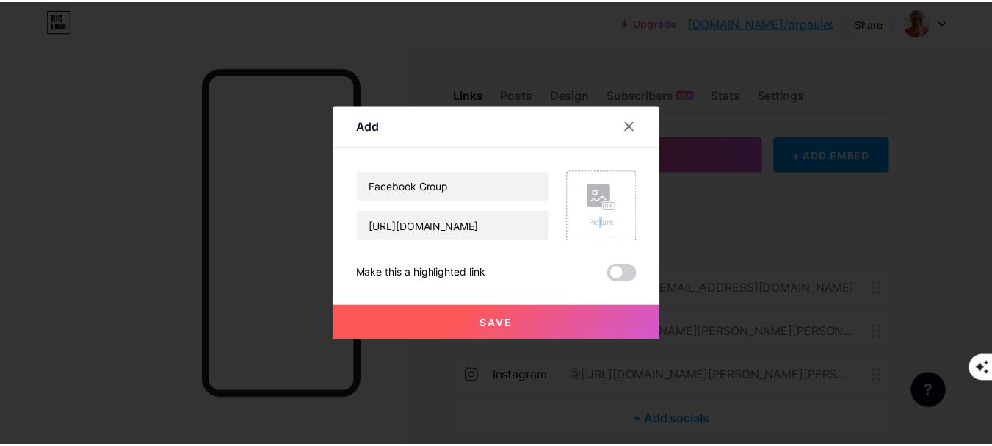
scroll to position [0, 0]
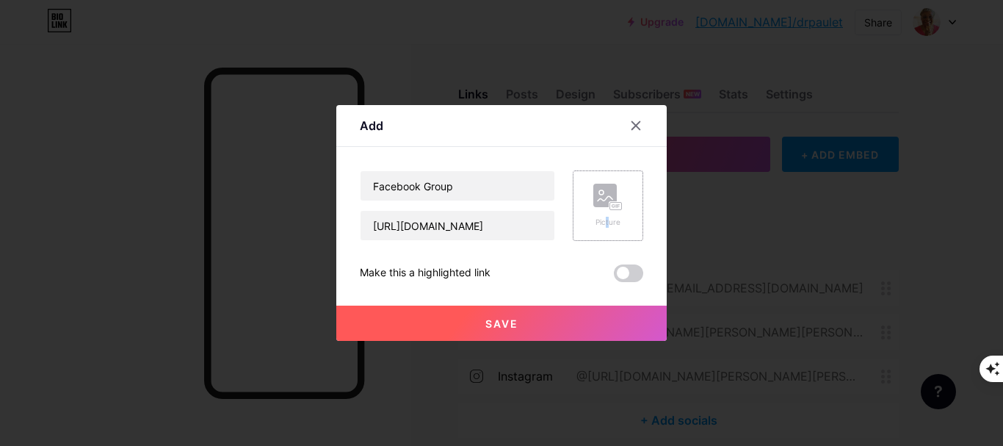
click at [603, 216] on div "Picture" at bounding box center [607, 206] width 29 height 44
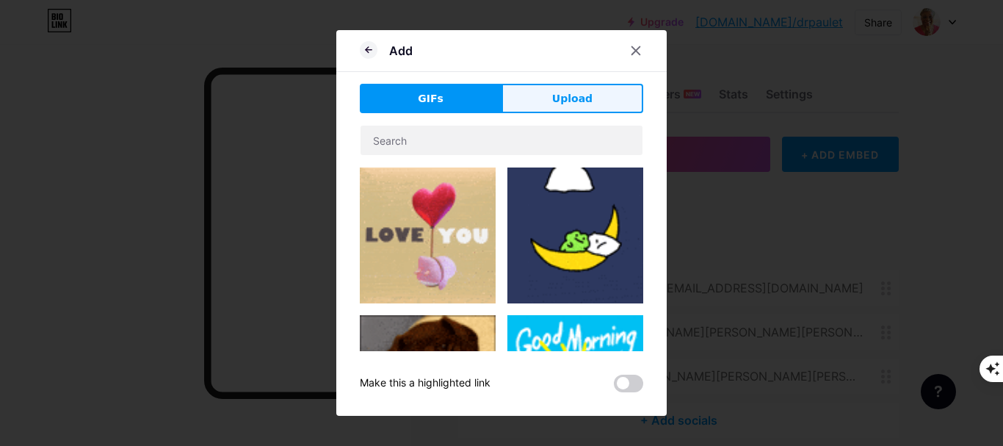
click at [608, 107] on button "Upload" at bounding box center [573, 98] width 142 height 29
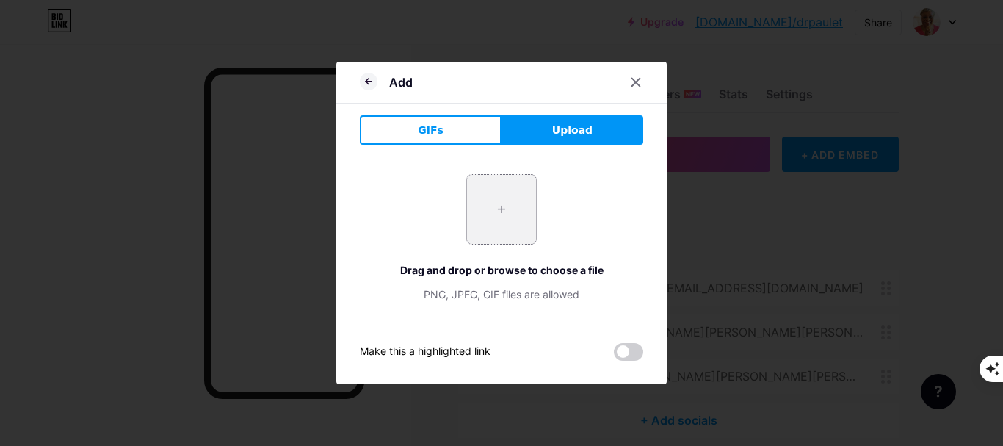
click at [493, 212] on input "file" at bounding box center [501, 209] width 69 height 69
type input "C:\fakepath\499922215_10237610319262337_6953401697932308456_n.jpg"
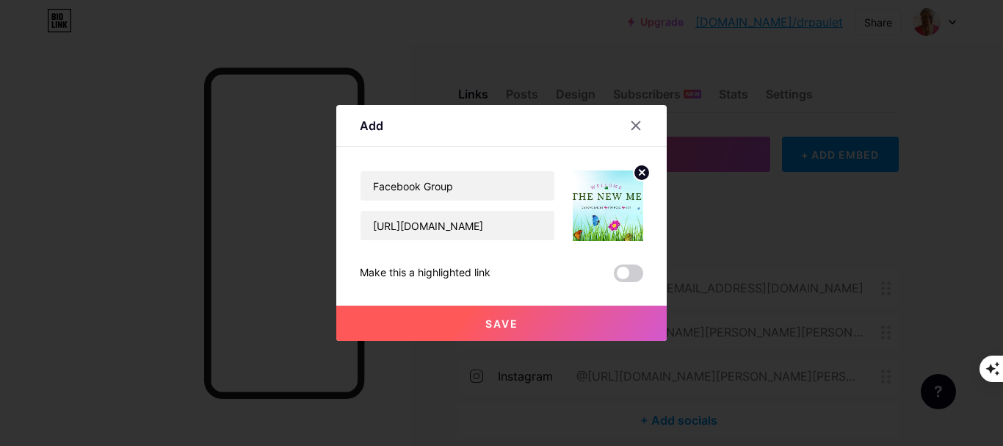
click at [558, 322] on button "Save" at bounding box center [501, 322] width 330 height 35
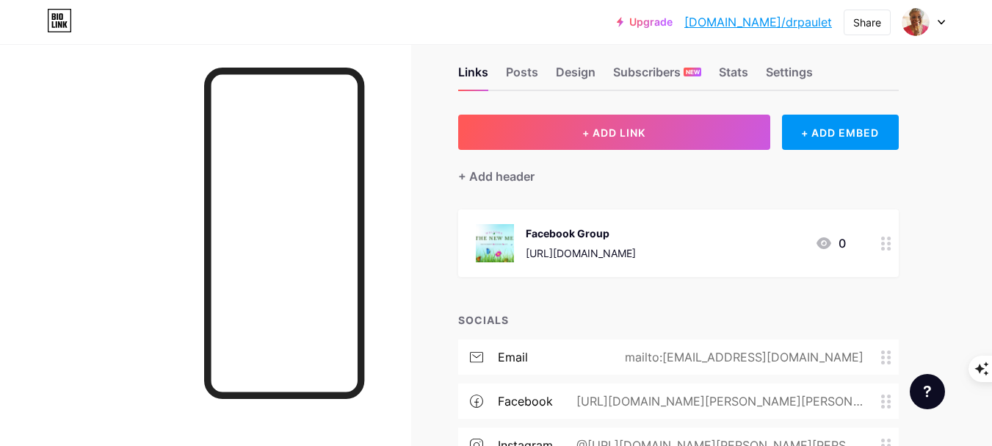
scroll to position [9, 0]
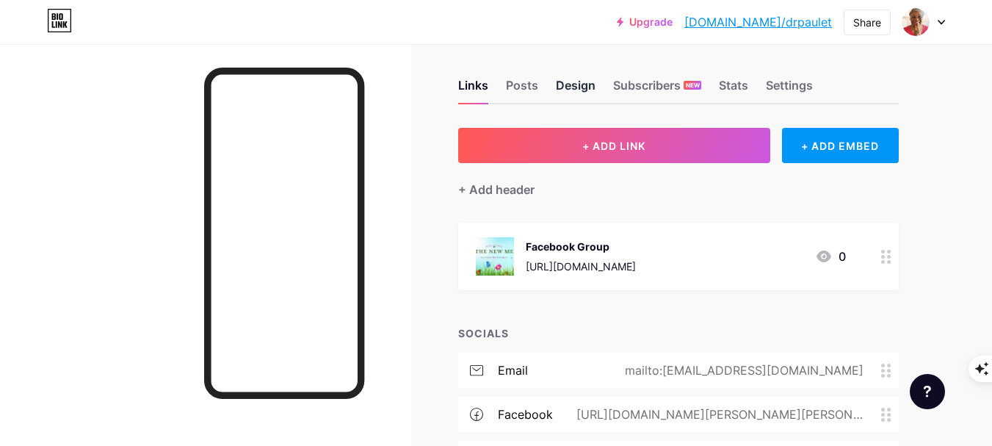
click at [584, 80] on div "Design" at bounding box center [576, 89] width 40 height 26
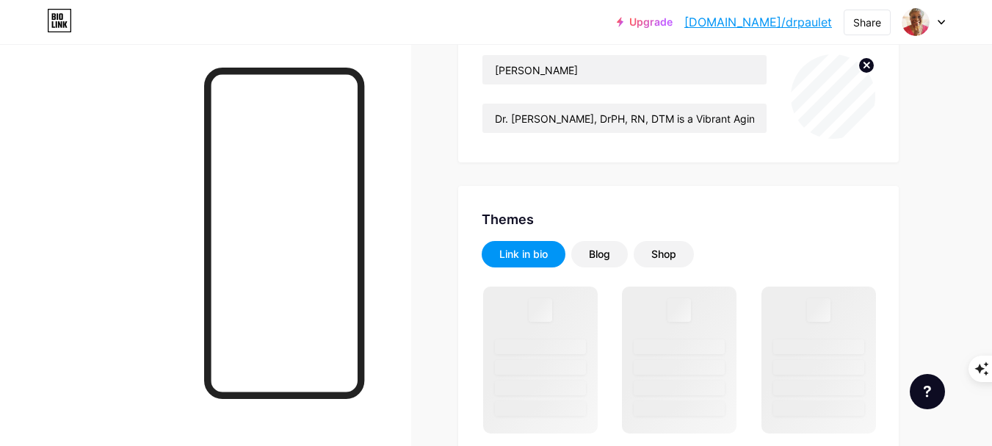
scroll to position [367, 0]
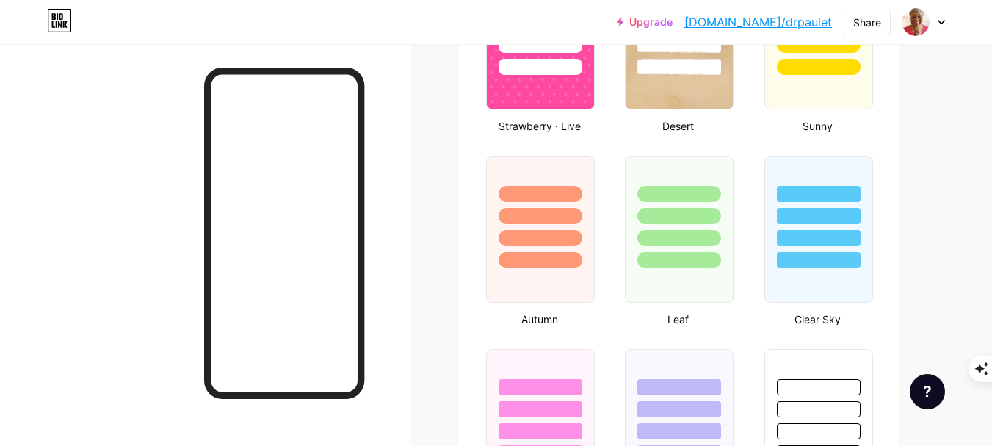
type input "#000000"
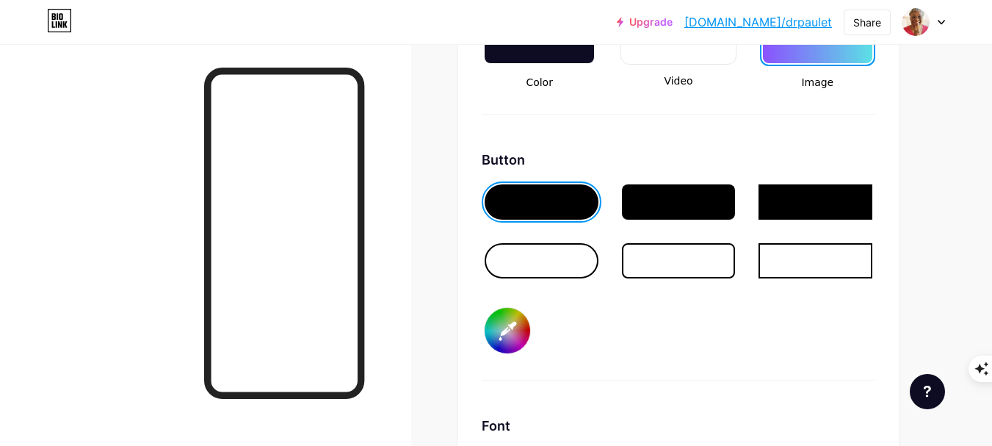
scroll to position [2129, 0]
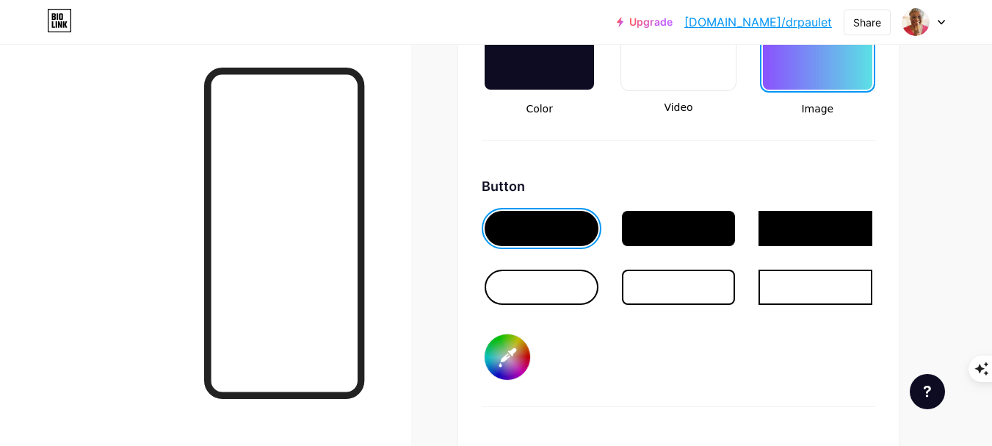
click at [695, 219] on div at bounding box center [679, 228] width 114 height 35
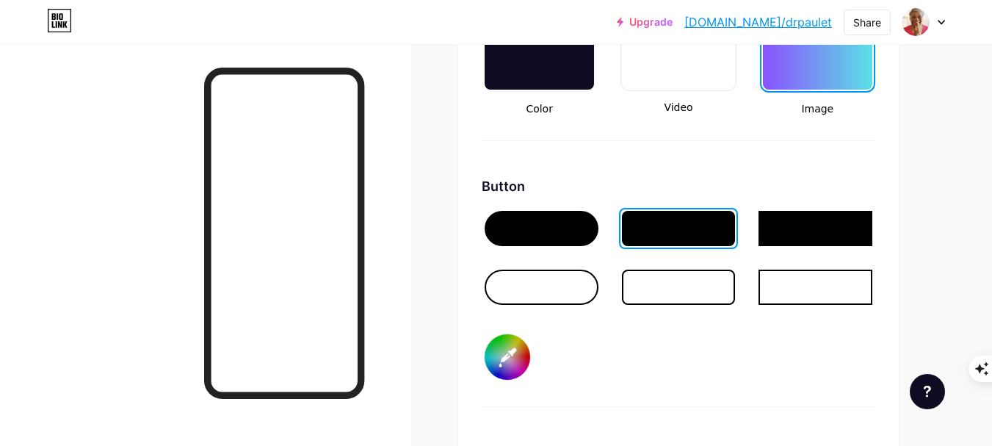
click at [492, 341] on input "#000000" at bounding box center [508, 357] width 46 height 46
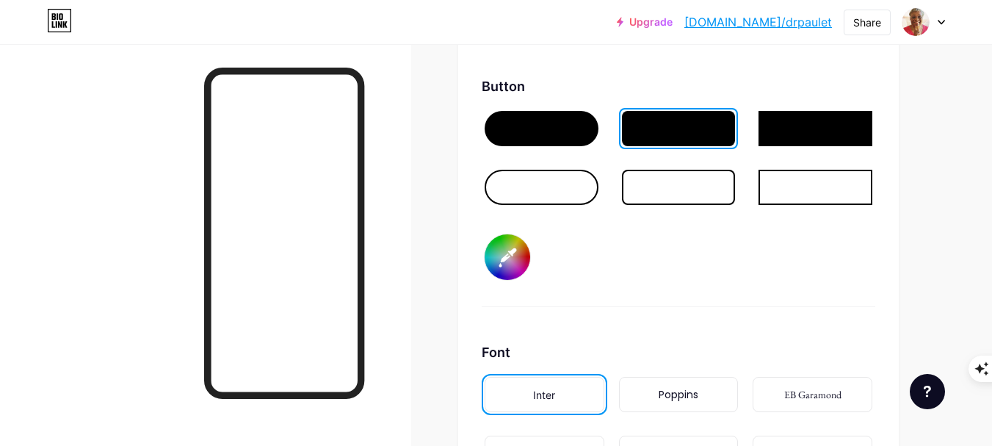
scroll to position [2203, 0]
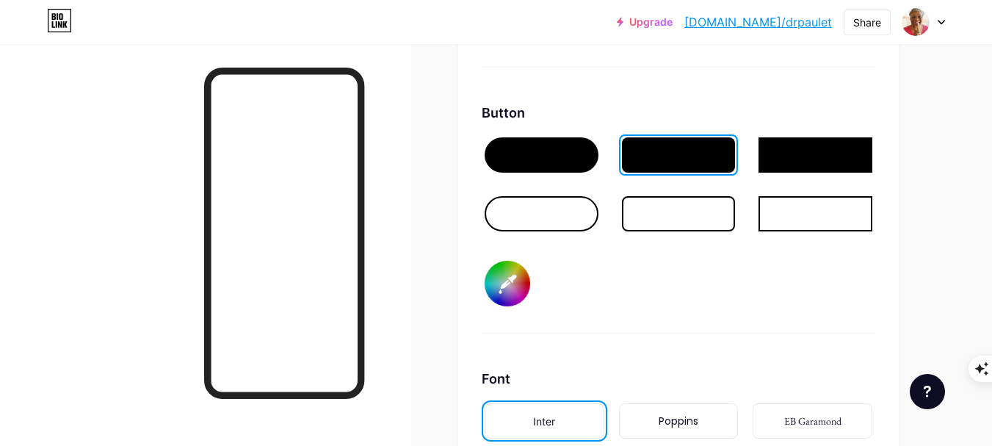
click at [508, 282] on input "#000000" at bounding box center [508, 284] width 46 height 46
type input "#620684"
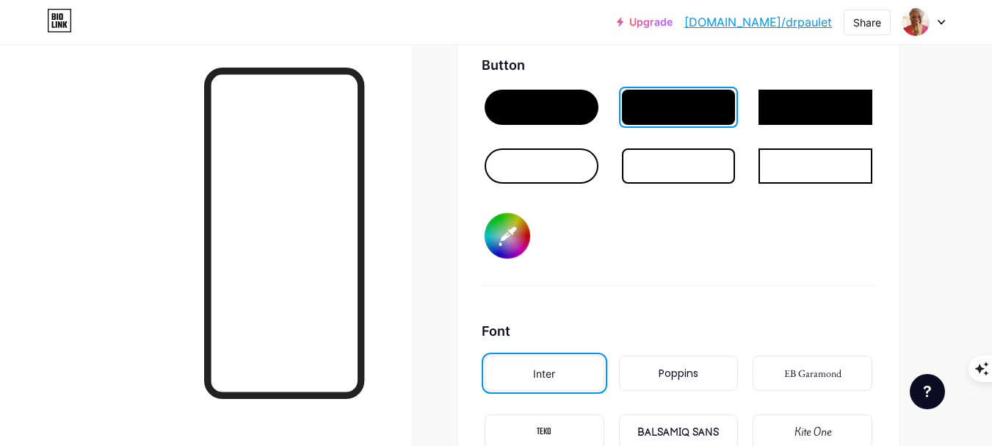
scroll to position [2276, 0]
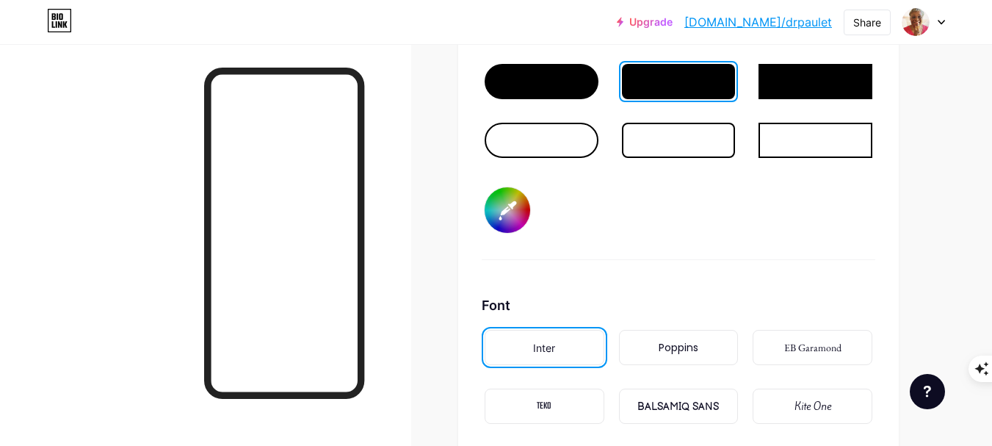
click at [698, 349] on div "Poppins" at bounding box center [679, 347] width 40 height 15
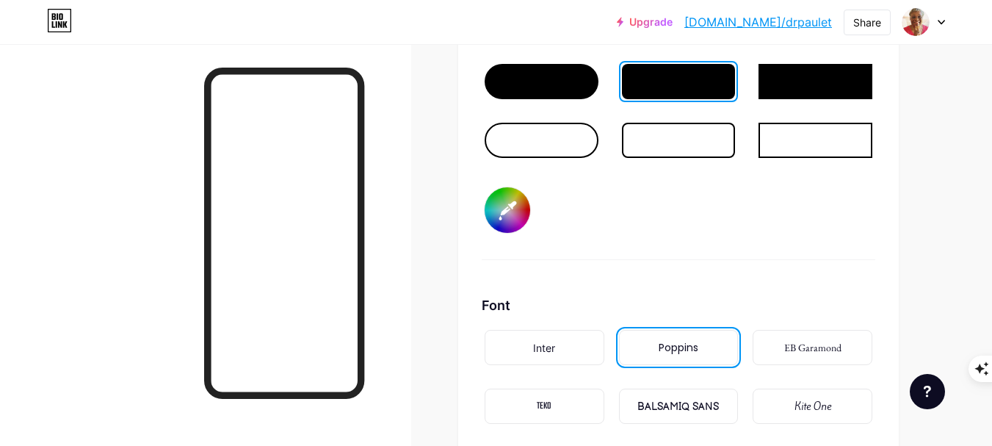
click at [818, 354] on div "EB Garamond" at bounding box center [812, 347] width 57 height 15
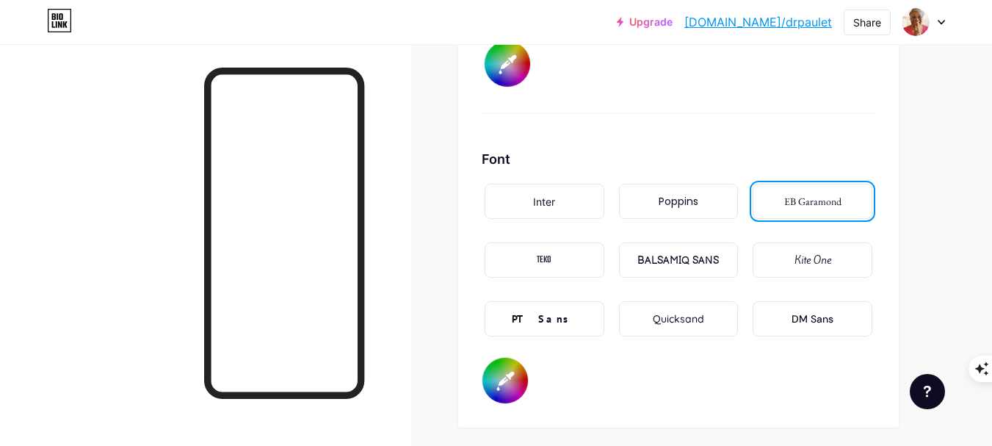
scroll to position [2423, 0]
click at [685, 325] on div "Quicksand" at bounding box center [678, 318] width 51 height 15
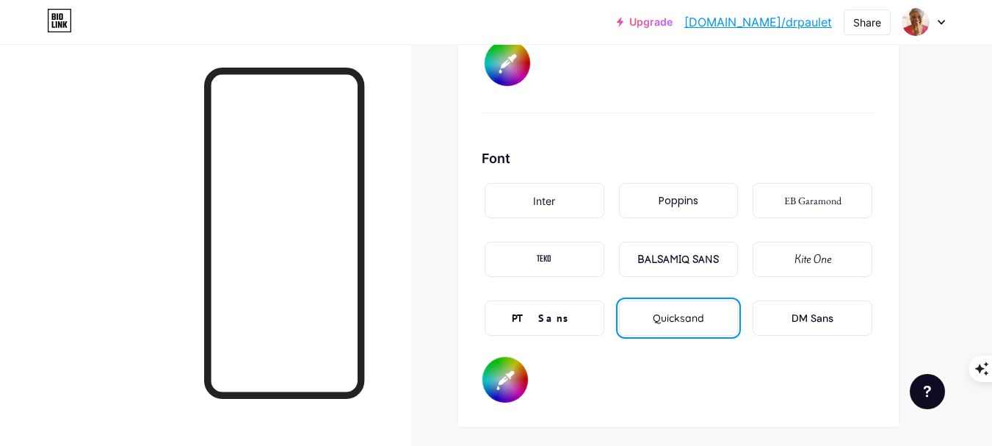
click at [817, 323] on div "DM Sans" at bounding box center [813, 318] width 42 height 15
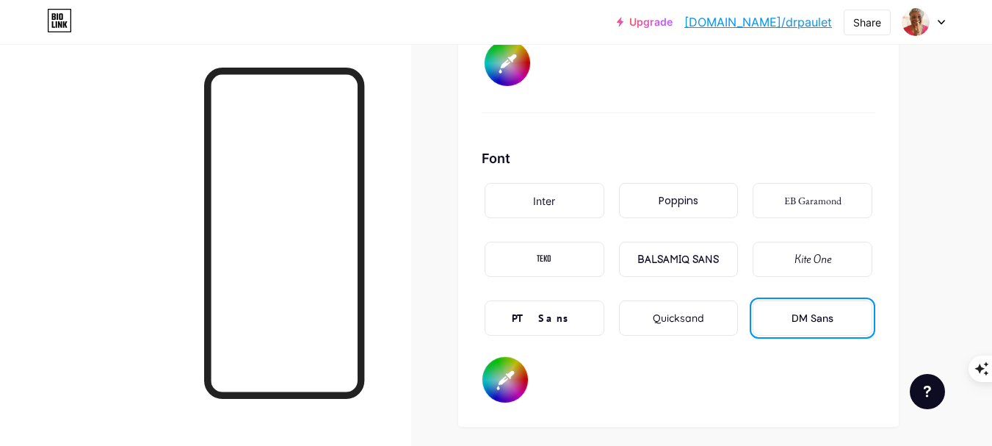
click at [566, 201] on div "Inter" at bounding box center [545, 200] width 120 height 35
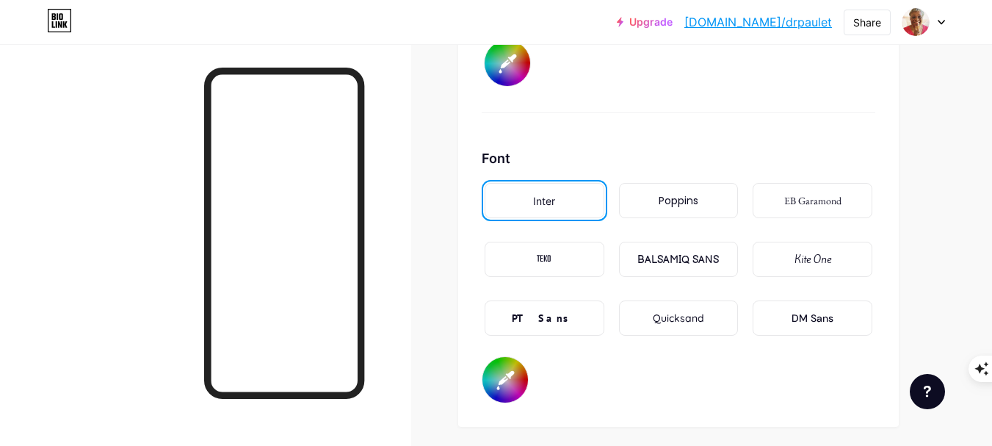
click at [509, 381] on input "#000000" at bounding box center [505, 380] width 46 height 46
type input "#f5f3f7"
click at [674, 402] on div "Font Inter Poppins EB Garamond TEKO BALSAMIQ SANS Kite One PT Sans Quicksand DM…" at bounding box center [679, 275] width 394 height 255
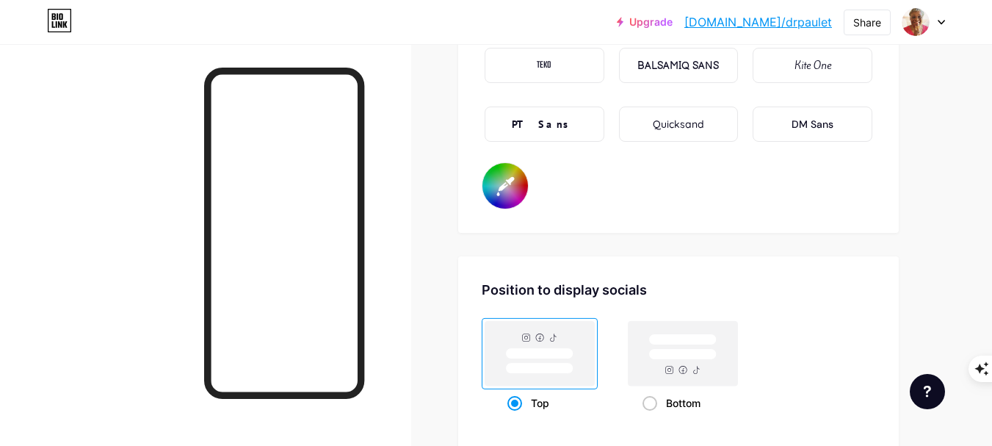
scroll to position [2643, 0]
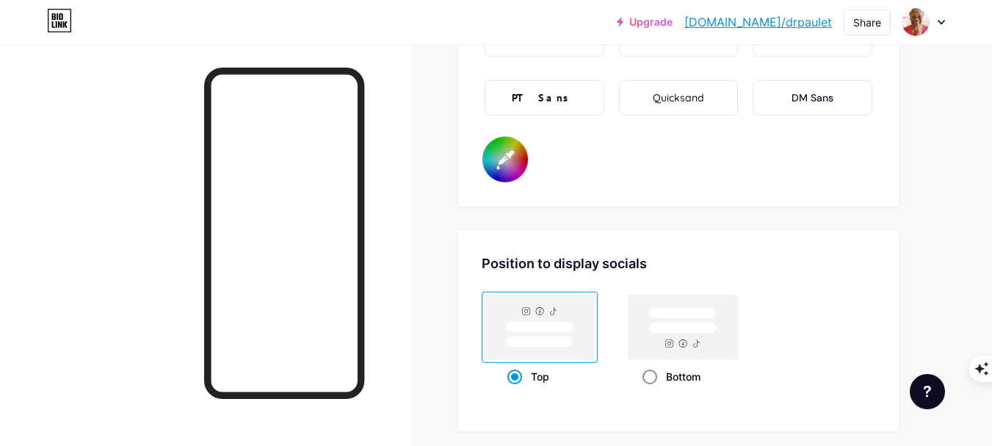
click at [714, 341] on rect at bounding box center [683, 326] width 109 height 65
click at [652, 390] on input "Bottom" at bounding box center [647, 395] width 10 height 10
radio input "true"
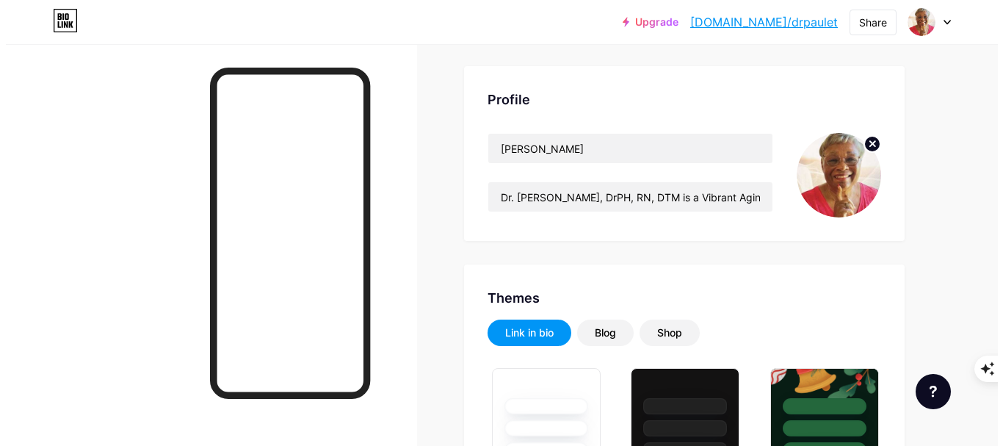
scroll to position [0, 0]
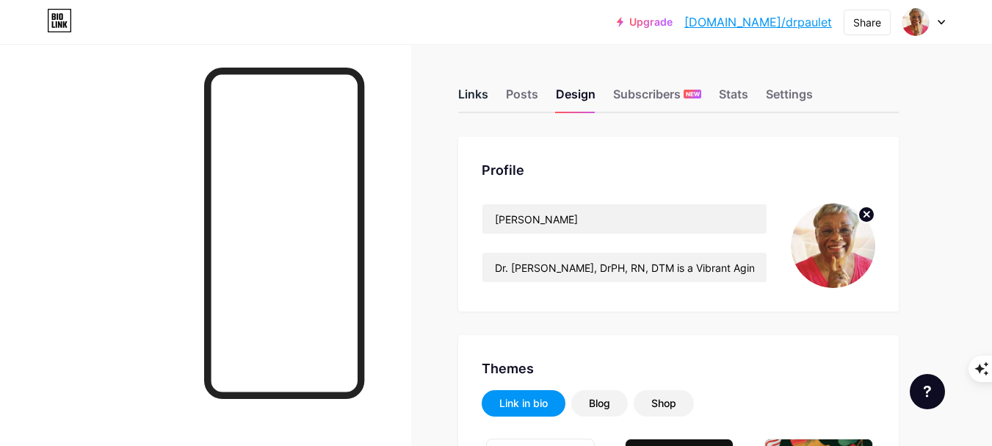
click at [461, 95] on div "Links" at bounding box center [473, 98] width 30 height 26
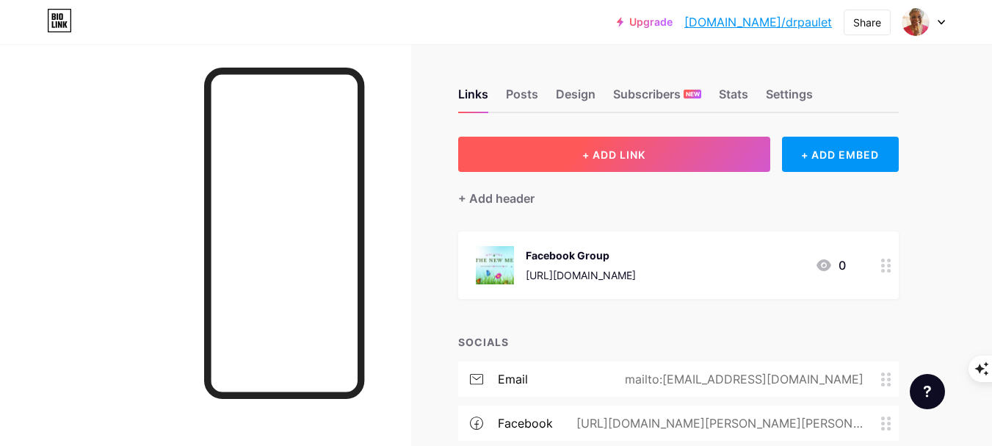
click at [709, 163] on button "+ ADD LINK" at bounding box center [614, 154] width 312 height 35
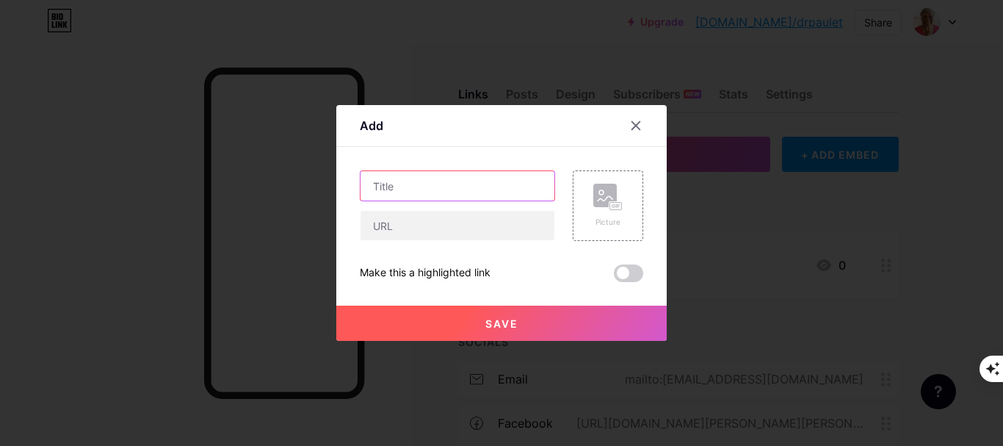
click at [482, 191] on input "text" at bounding box center [458, 185] width 194 height 29
type input "Instagram"
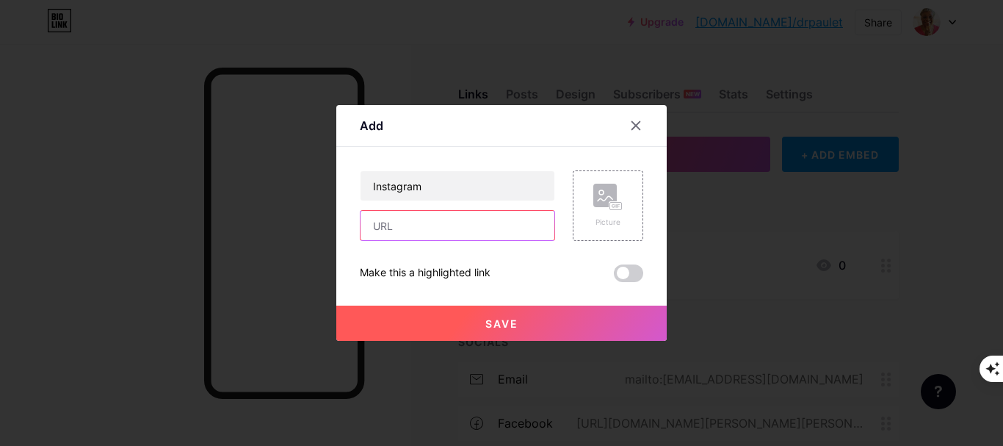
click at [452, 230] on input "text" at bounding box center [458, 225] width 194 height 29
paste input "https://www.instagram.com/paulette.williams.35175/"
type input "https://www.instagram.com/paulette.williams.35175/"
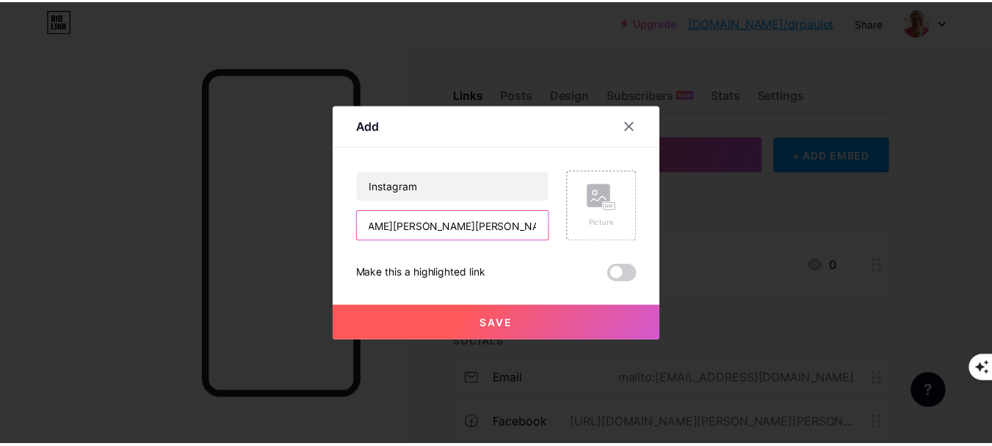
scroll to position [0, 0]
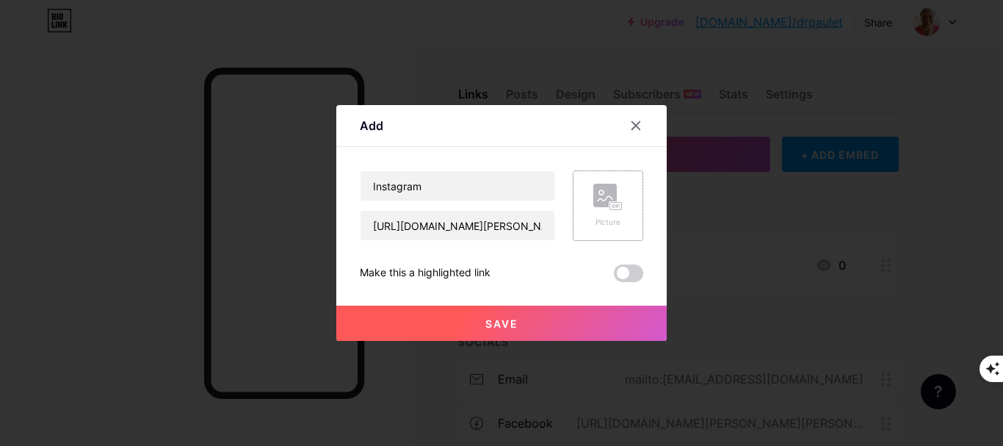
click at [598, 203] on rect at bounding box center [604, 195] width 23 height 23
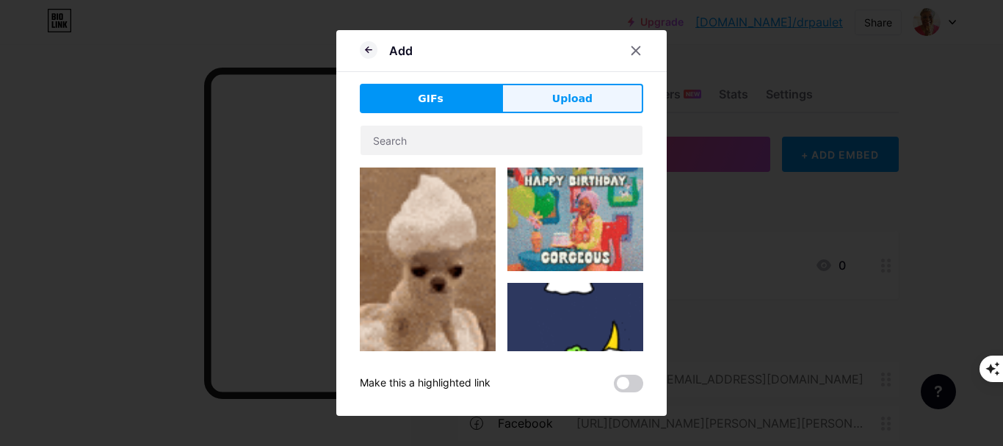
click at [556, 100] on span "Upload" at bounding box center [572, 98] width 40 height 15
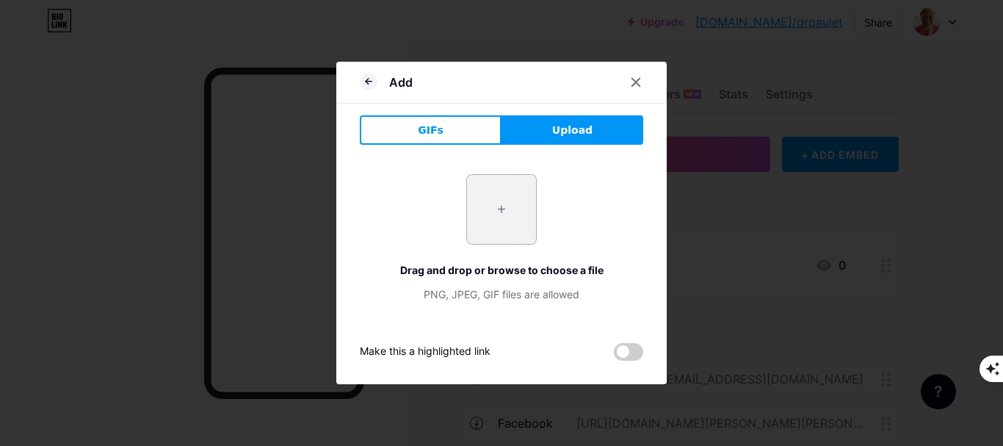
click at [495, 215] on input "file" at bounding box center [501, 209] width 69 height 69
type input "C:\fakepath\450216704_10233569609407116_1844713424702325619_n.jpg"
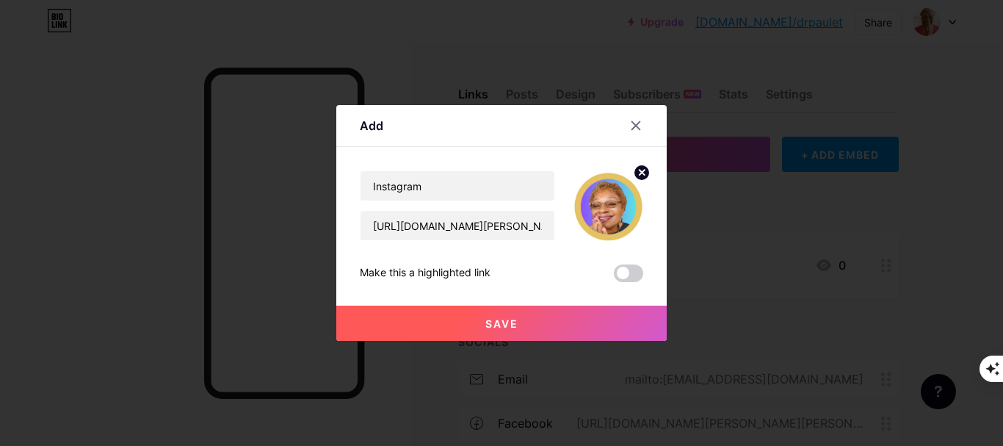
click at [542, 325] on button "Save" at bounding box center [501, 322] width 330 height 35
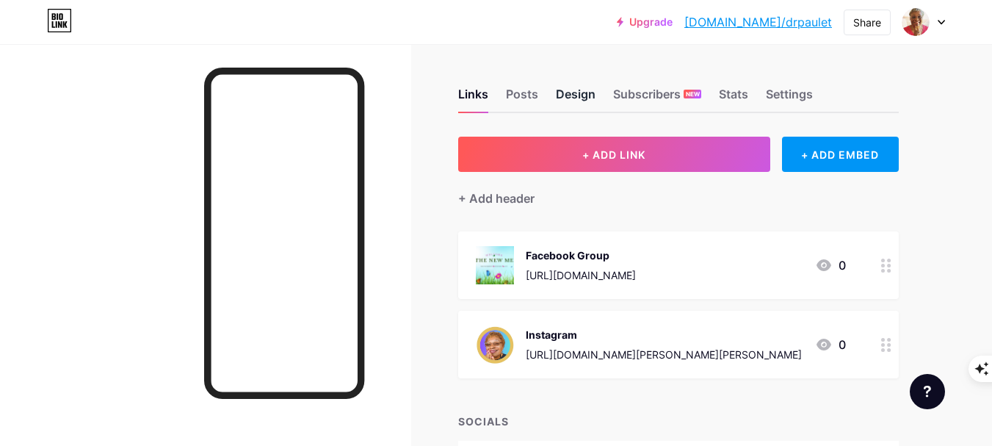
click at [573, 97] on div "Design" at bounding box center [576, 98] width 40 height 26
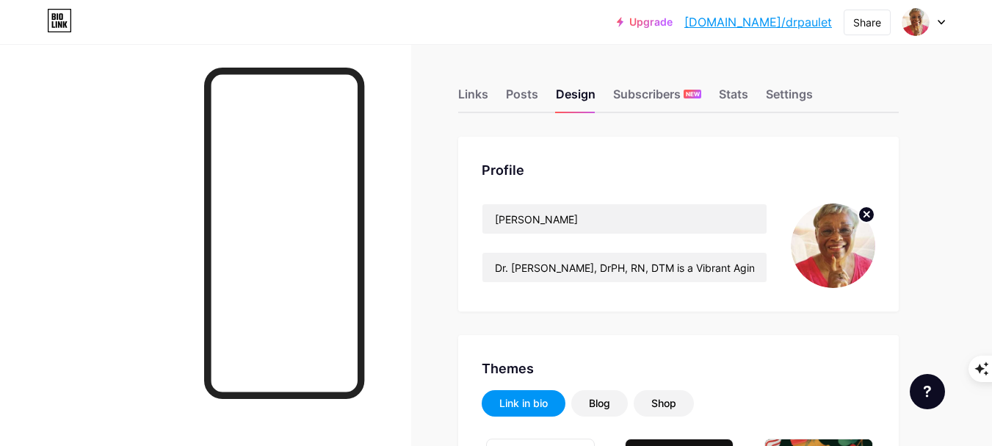
type input "#620684"
type input "#f5f3f7"
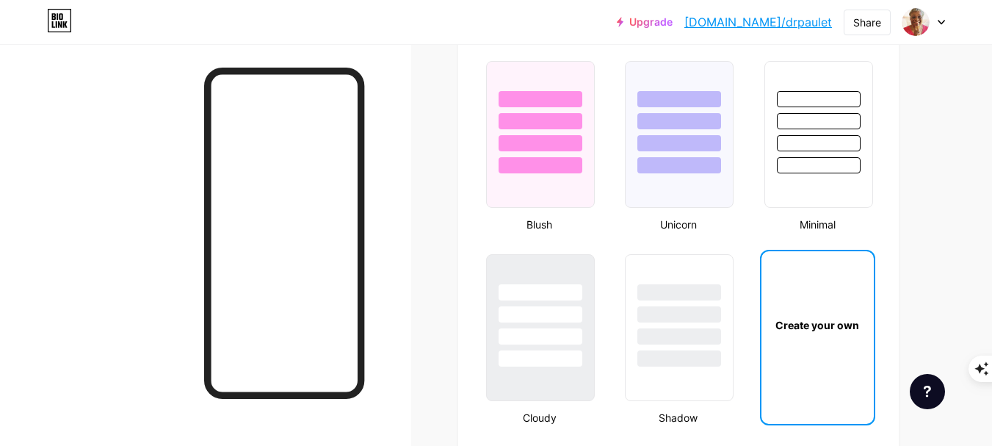
scroll to position [1689, 0]
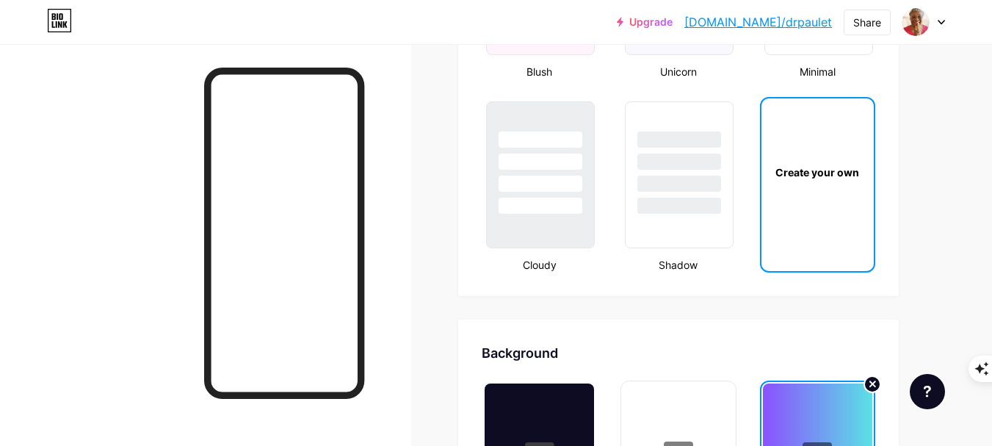
click at [816, 192] on div "Create your own" at bounding box center [817, 171] width 112 height 147
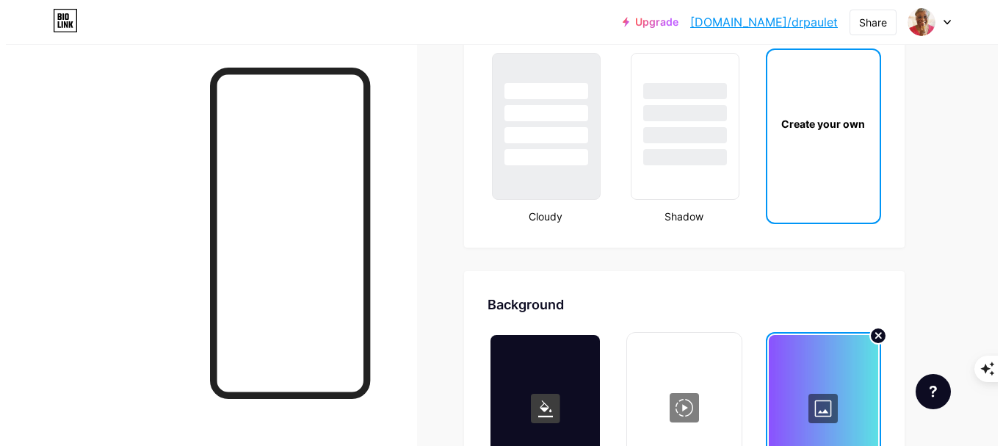
scroll to position [1836, 0]
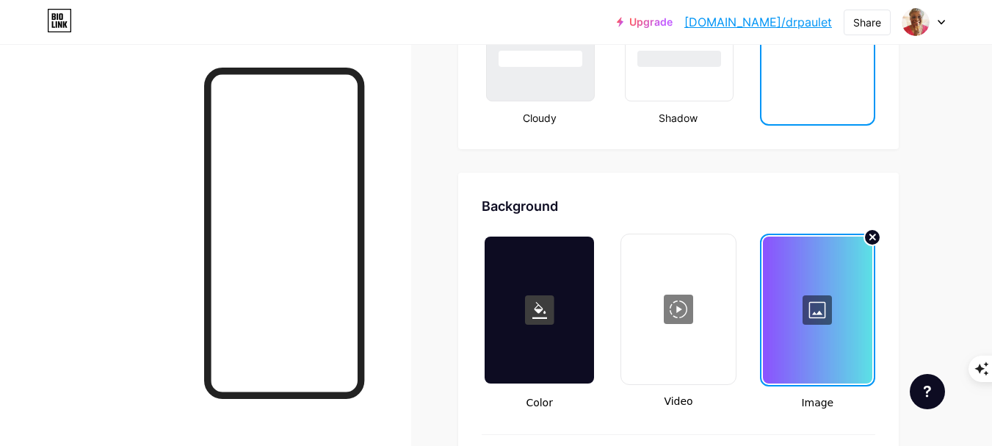
click at [830, 314] on div at bounding box center [817, 309] width 109 height 147
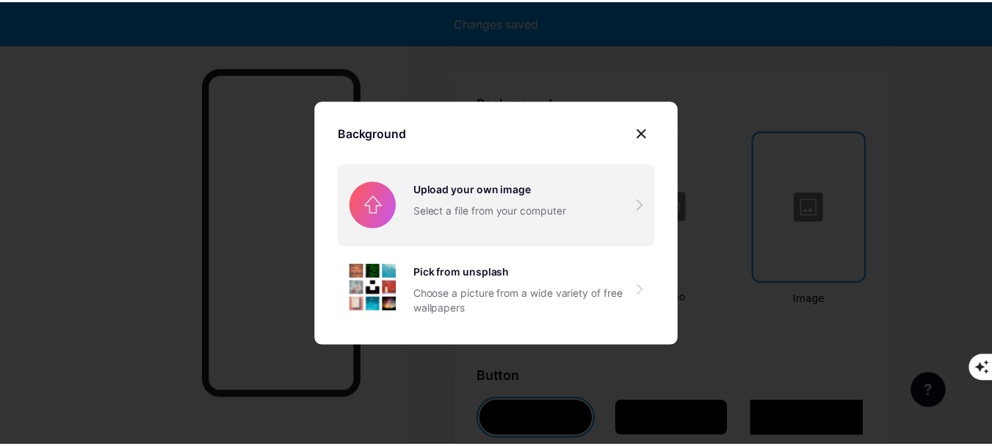
scroll to position [1949, 0]
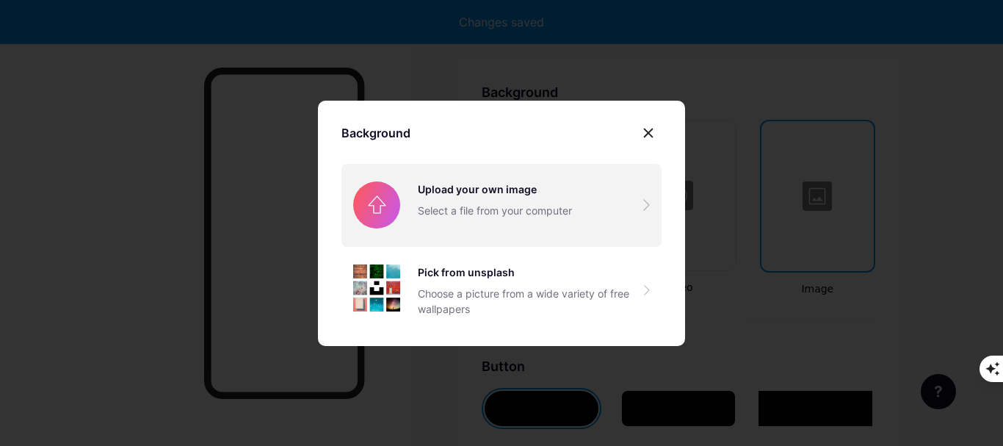
click at [430, 222] on input "file" at bounding box center [501, 205] width 320 height 82
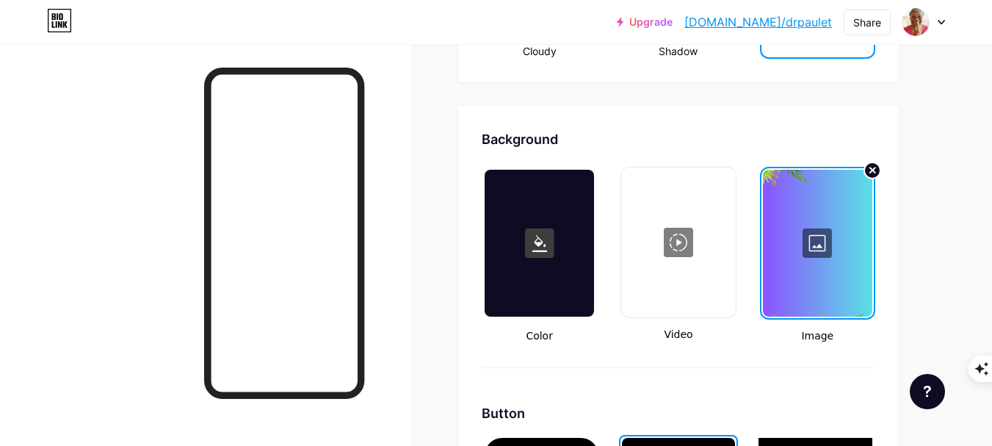
scroll to position [1876, 0]
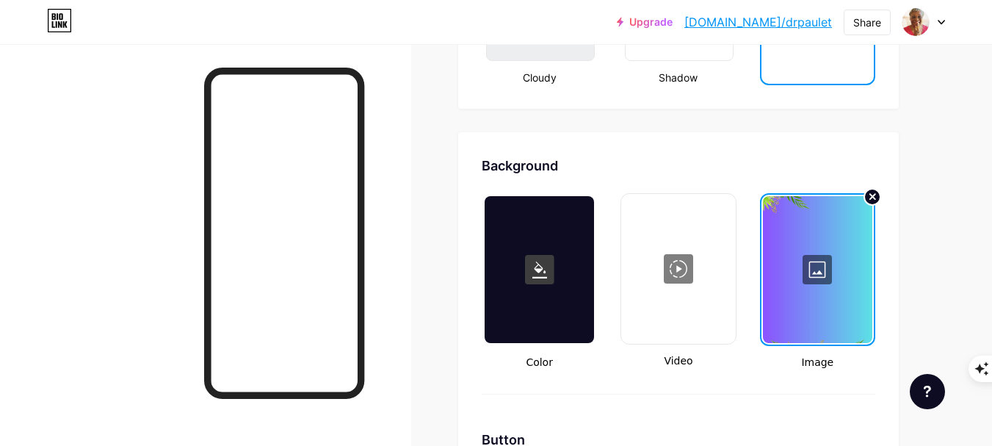
click at [810, 286] on div at bounding box center [817, 269] width 109 height 147
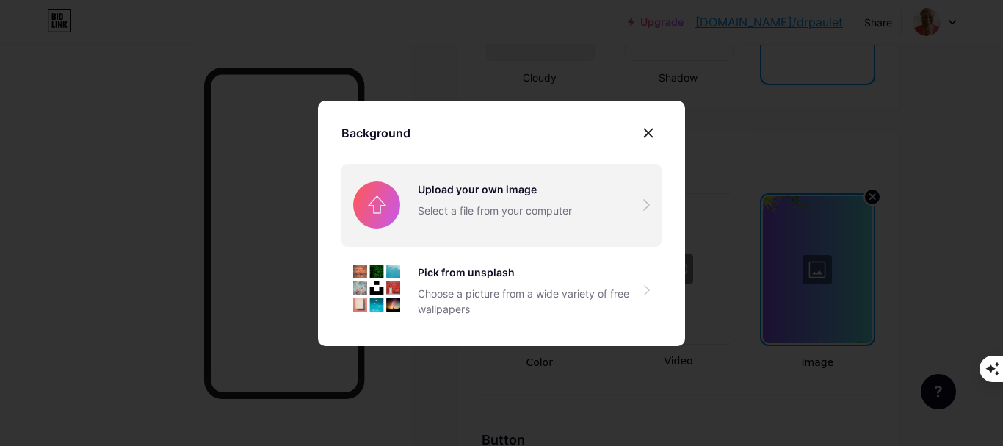
click at [479, 214] on input "file" at bounding box center [501, 205] width 320 height 82
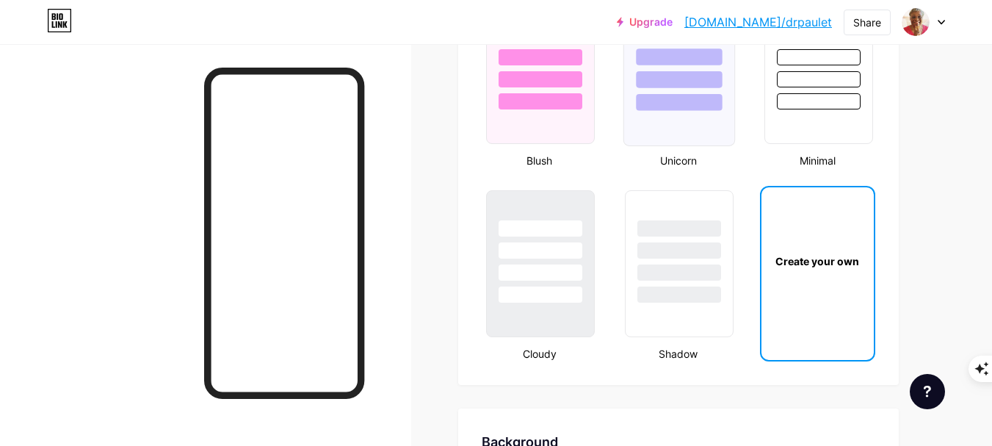
scroll to position [1729, 0]
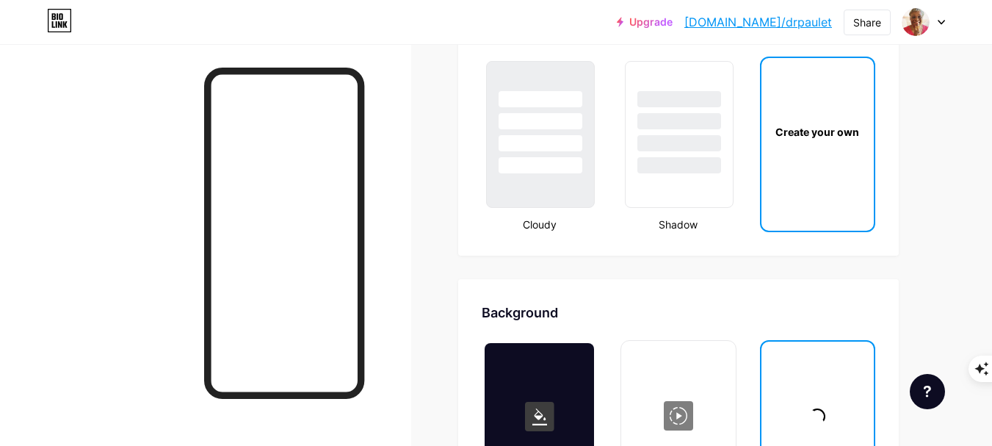
click at [822, 156] on div "Create your own" at bounding box center [817, 131] width 112 height 147
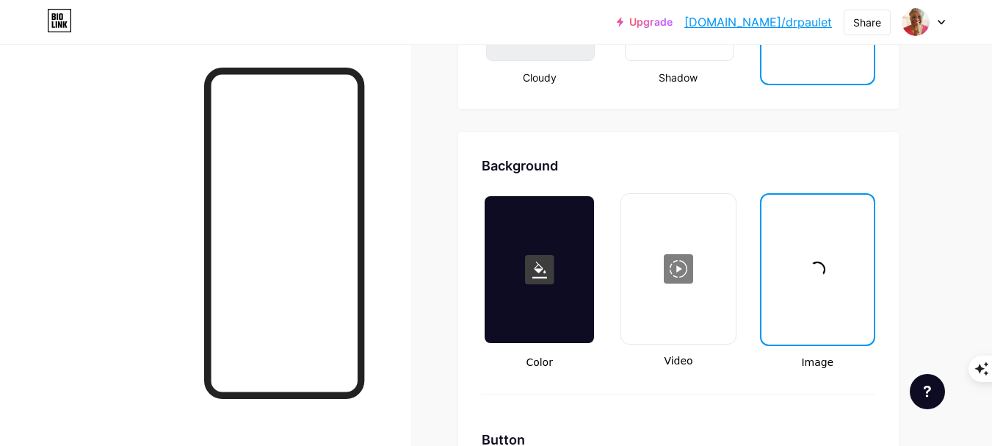
click at [816, 258] on div at bounding box center [817, 269] width 109 height 147
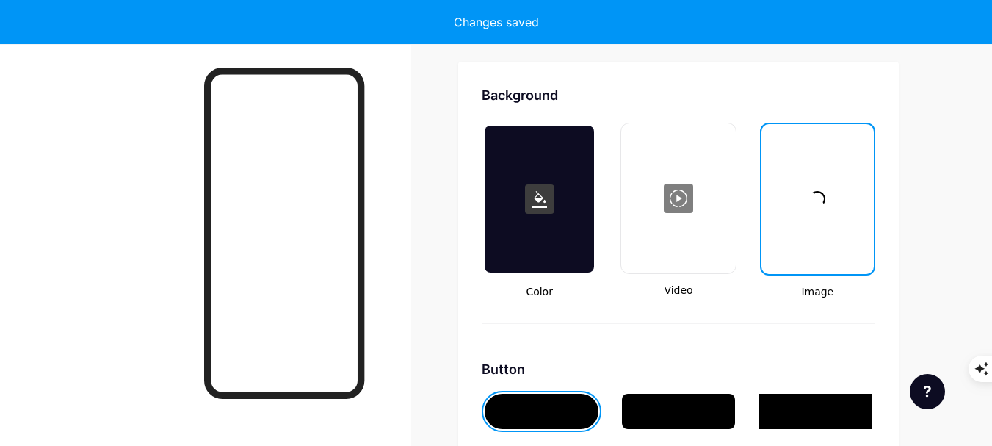
scroll to position [1949, 0]
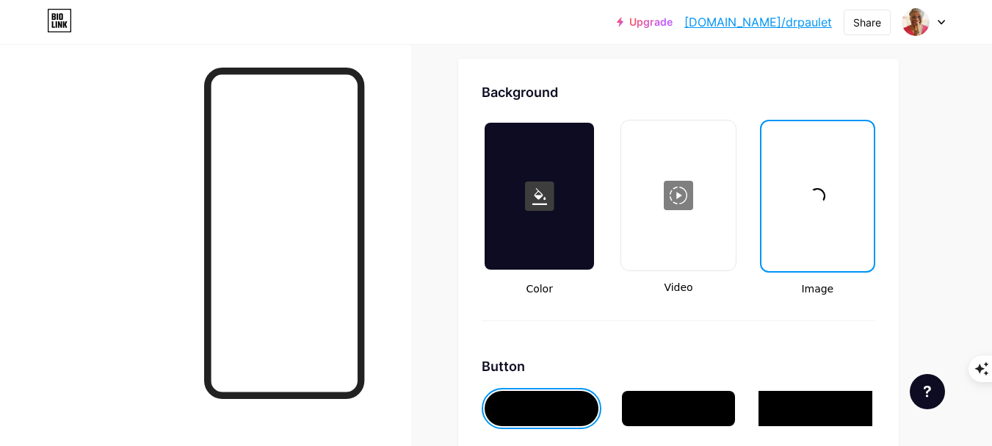
click at [824, 202] on div at bounding box center [817, 196] width 109 height 147
click at [817, 201] on span at bounding box center [817, 196] width 19 height 19
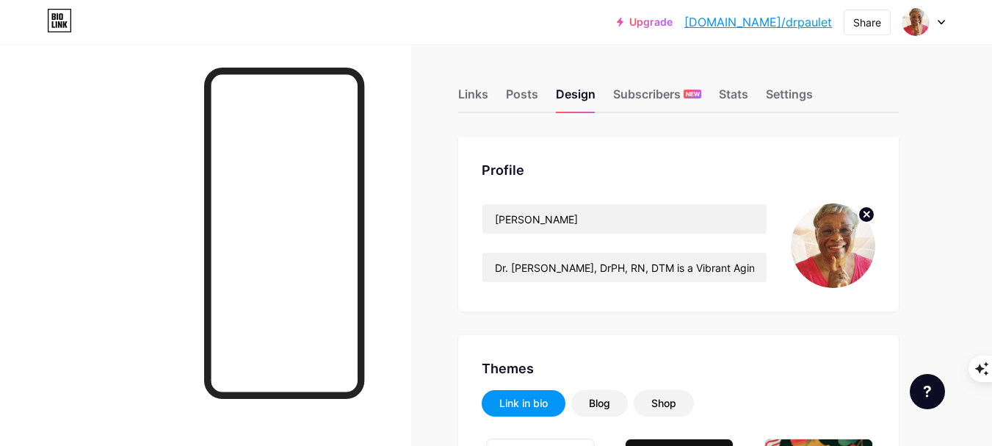
type input "#ffffff"
type input "#000000"
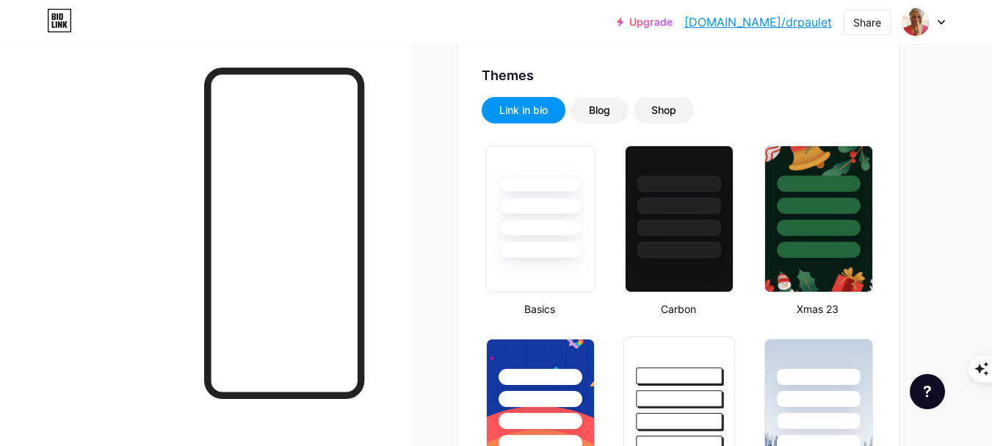
scroll to position [441, 0]
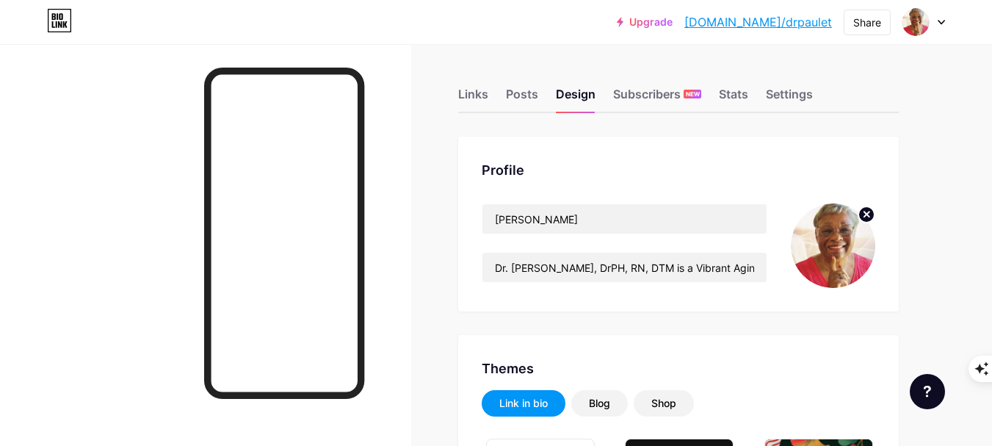
type input "#ffffff"
type input "#000000"
click at [783, 21] on link "[DOMAIN_NAME]/drpaulet" at bounding box center [758, 22] width 148 height 18
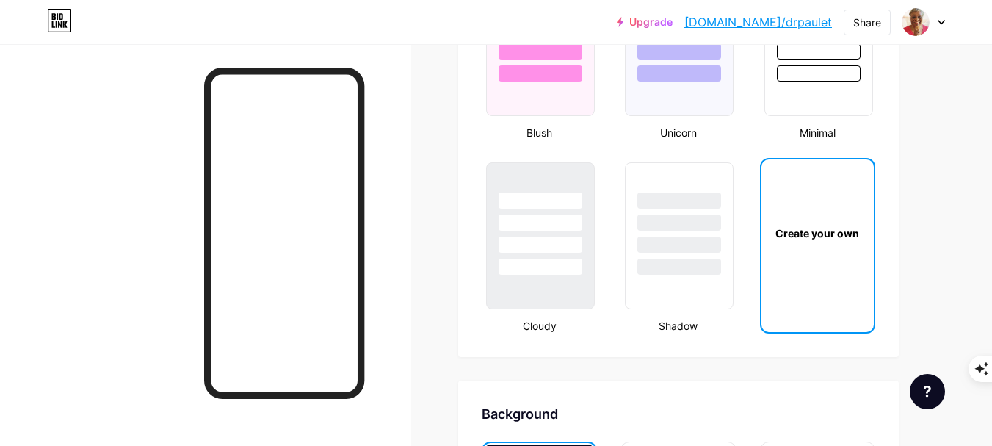
scroll to position [1689, 0]
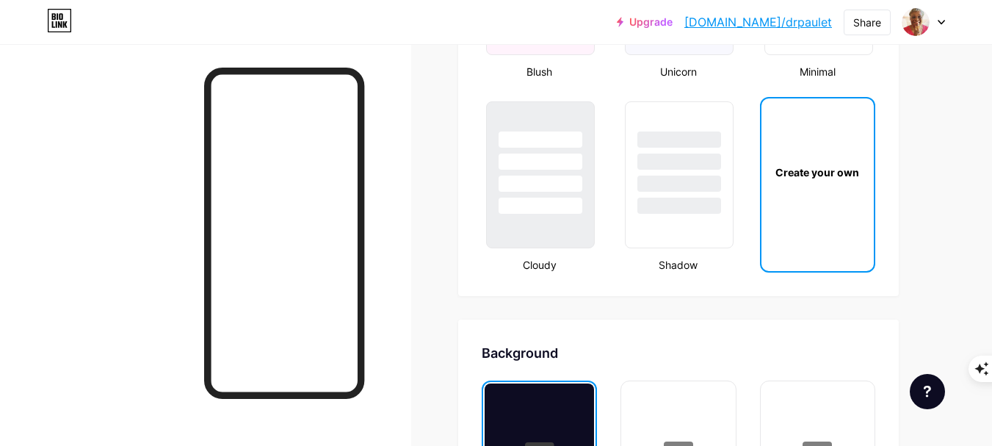
click at [831, 209] on div "Create your own" at bounding box center [817, 171] width 112 height 147
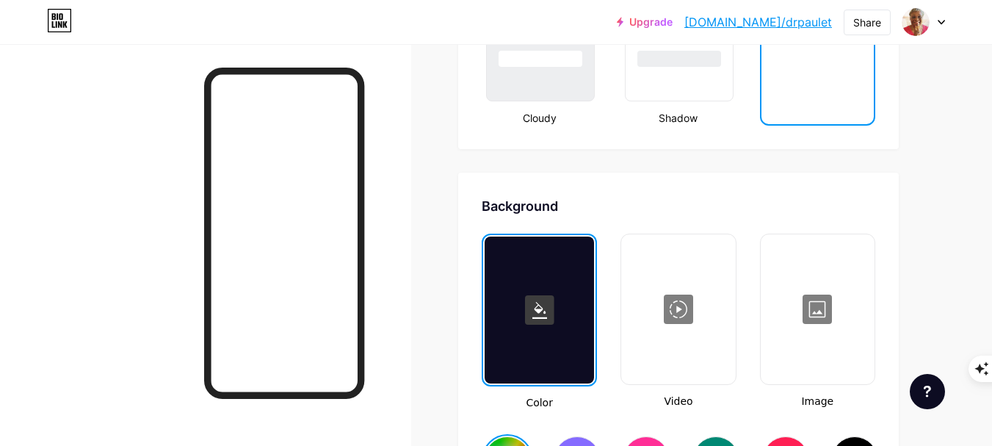
click at [829, 316] on div at bounding box center [817, 309] width 111 height 147
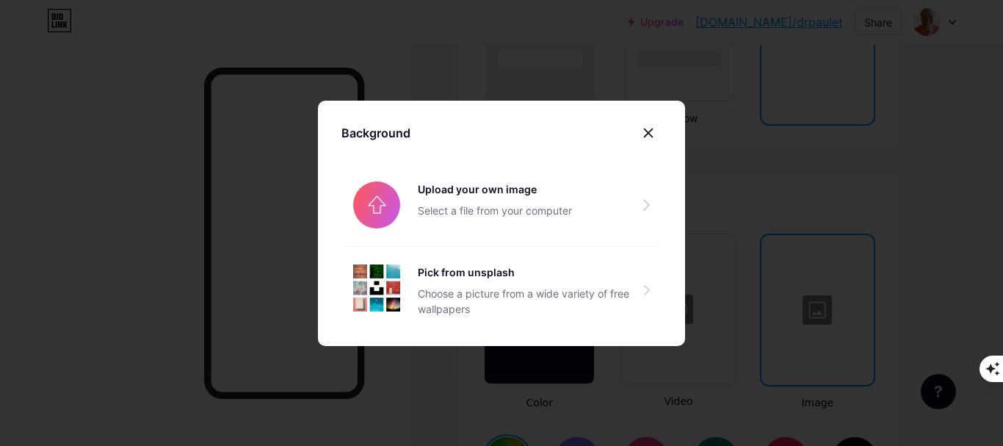
type input "#ffffff"
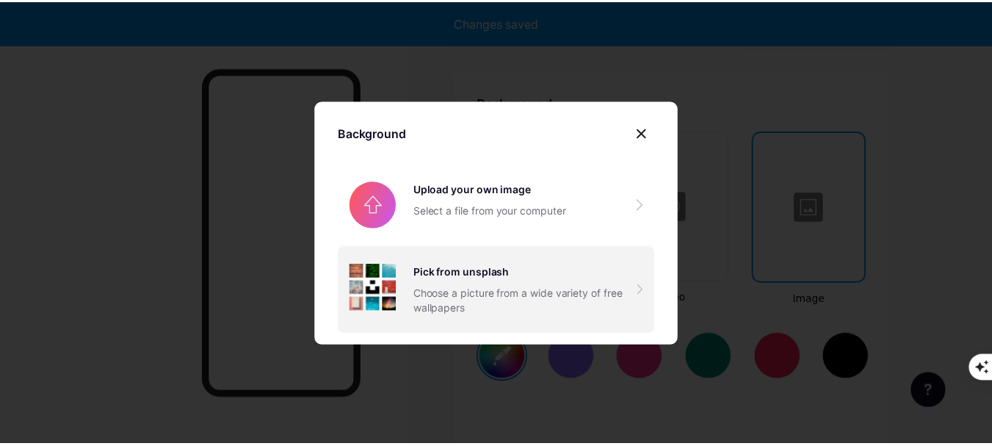
scroll to position [1949, 0]
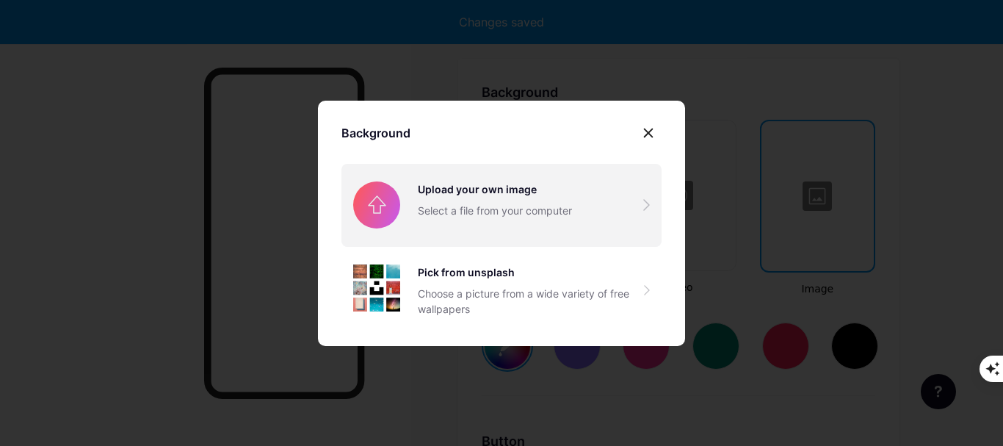
click at [468, 211] on input "file" at bounding box center [501, 205] width 320 height 82
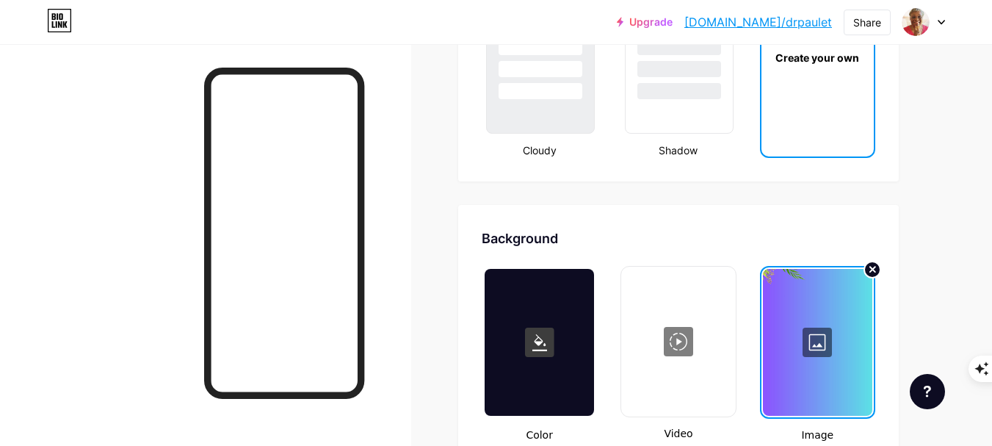
scroll to position [1803, 0]
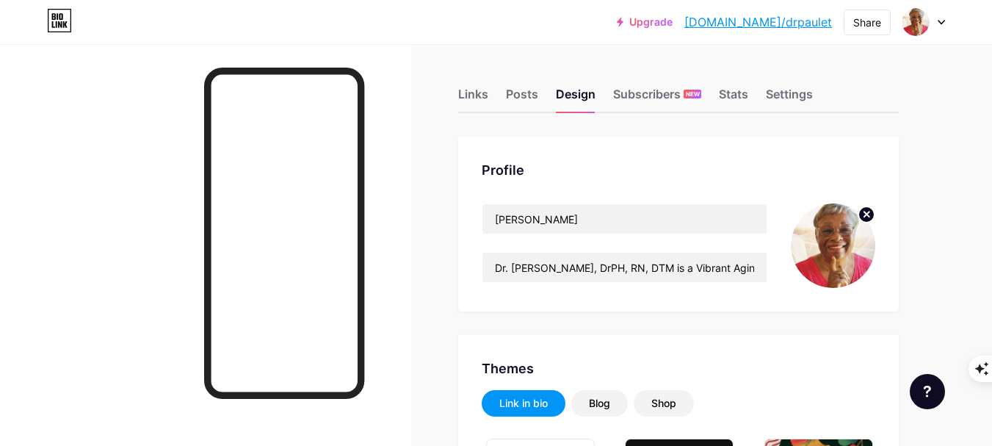
type input "#000000"
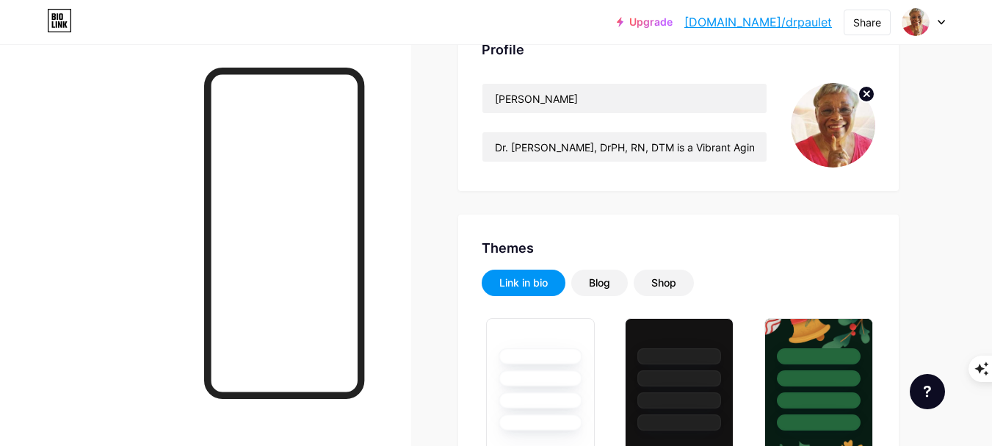
scroll to position [147, 0]
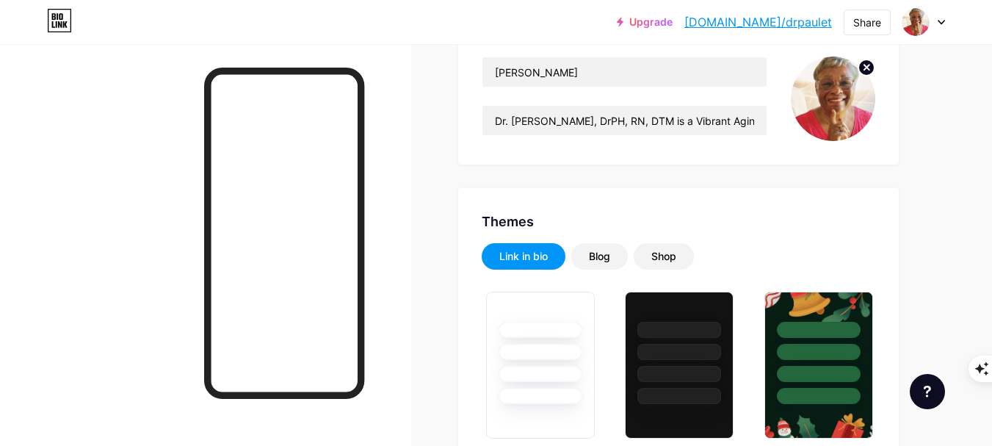
click at [398, 289] on div at bounding box center [205, 267] width 411 height 446
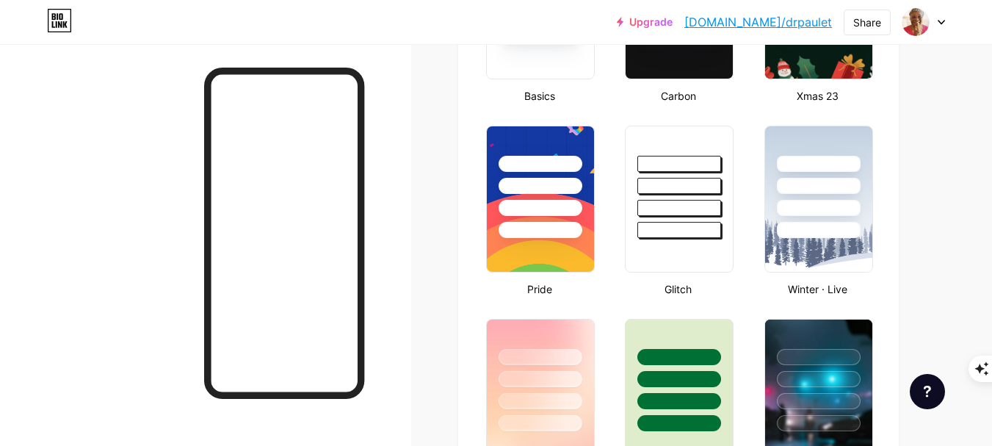
scroll to position [587, 0]
